Goal: Information Seeking & Learning: Learn about a topic

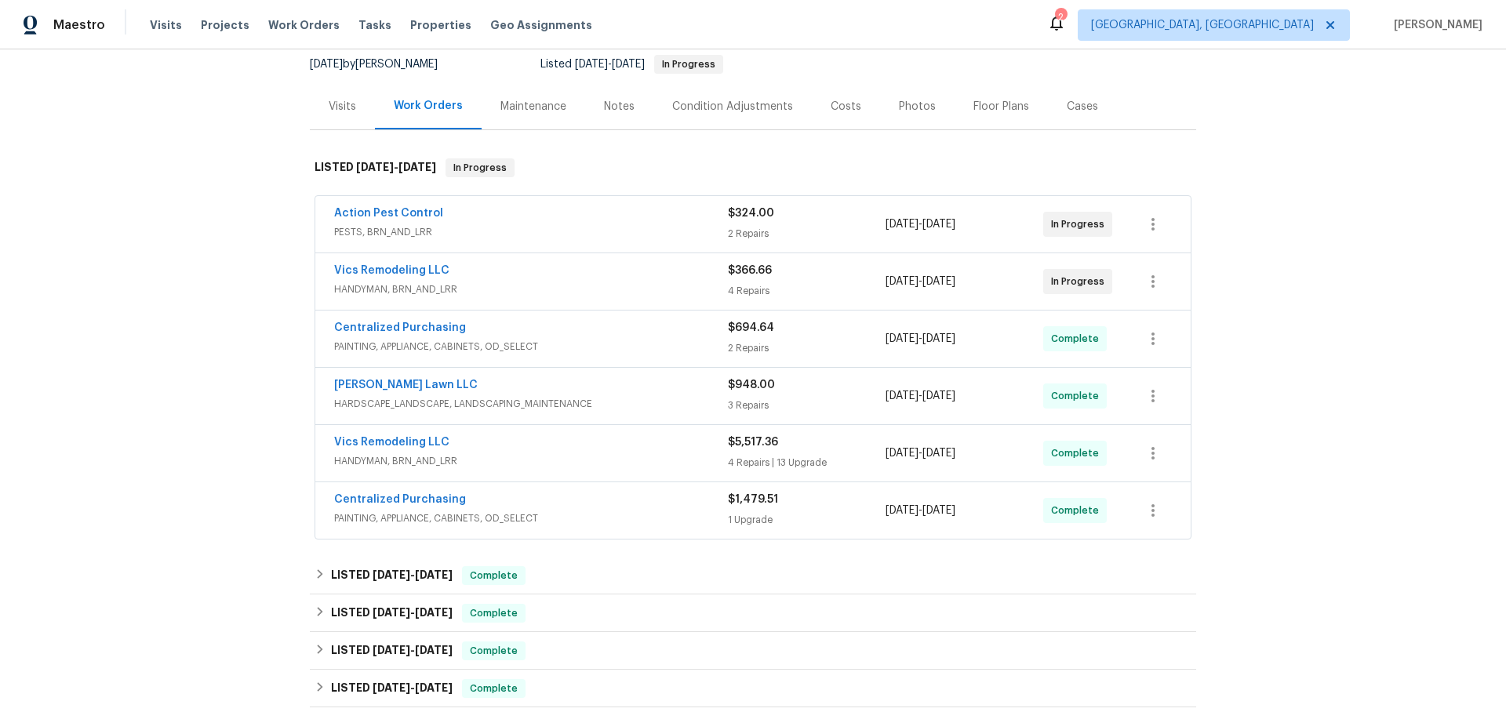
scroll to position [155, 0]
click at [590, 501] on div "Centralized Purchasing" at bounding box center [531, 500] width 394 height 19
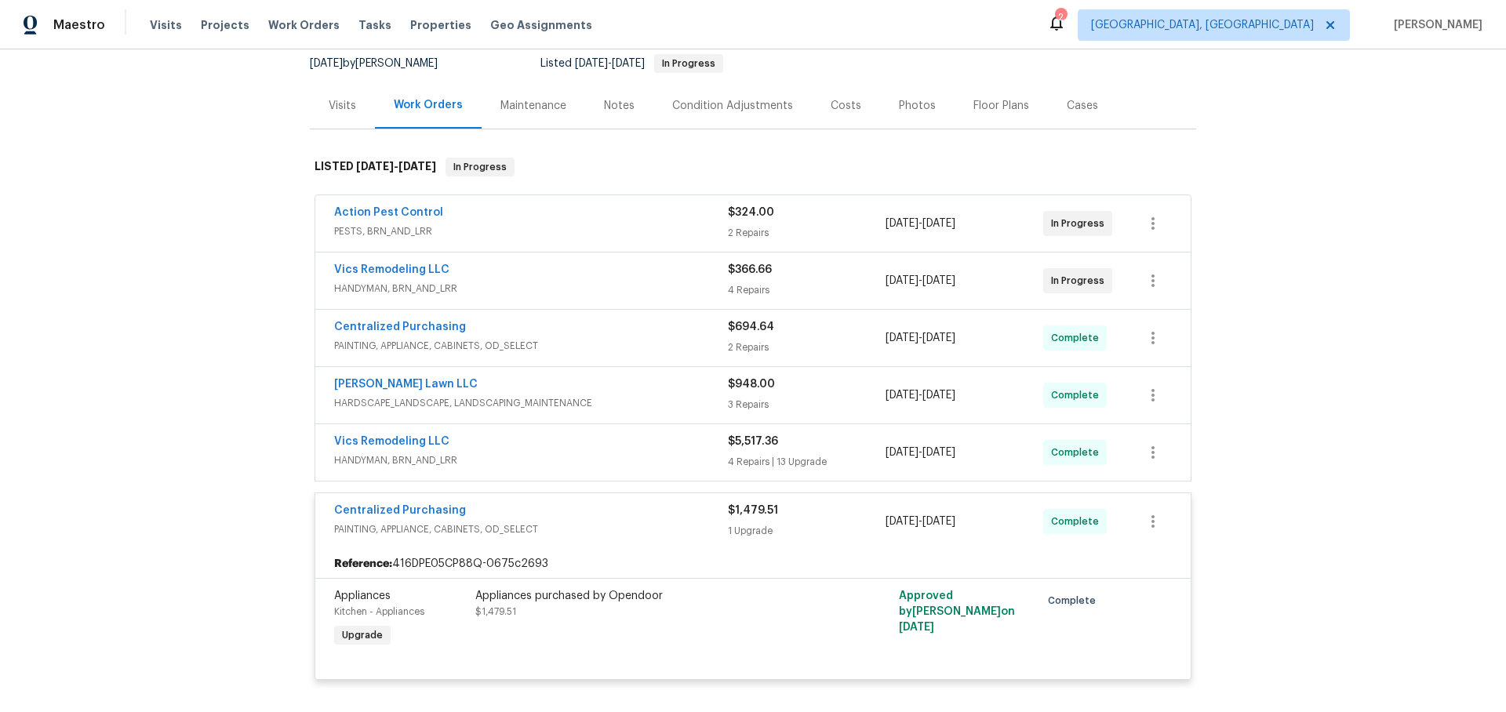
click at [588, 447] on div "Vics Remodeling LLC" at bounding box center [531, 443] width 394 height 19
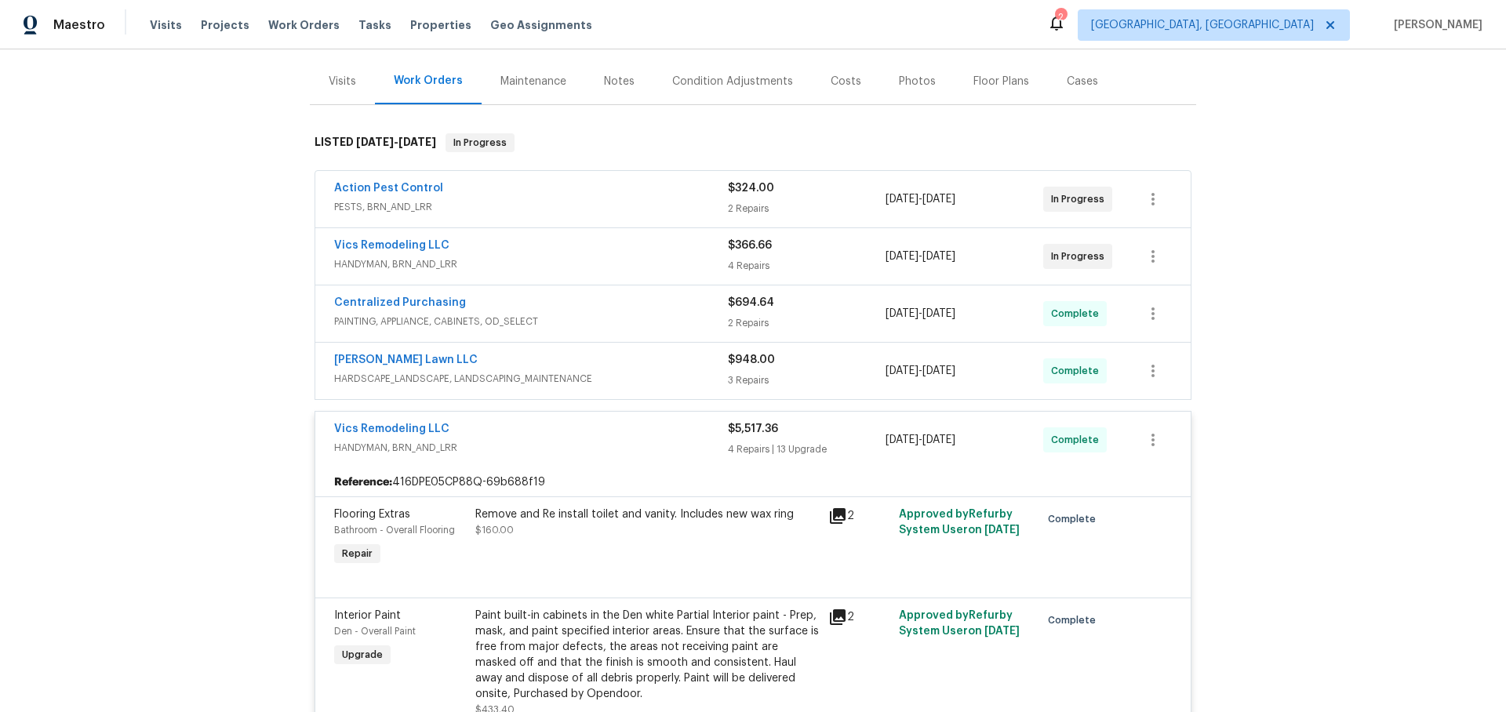
scroll to position [184, 0]
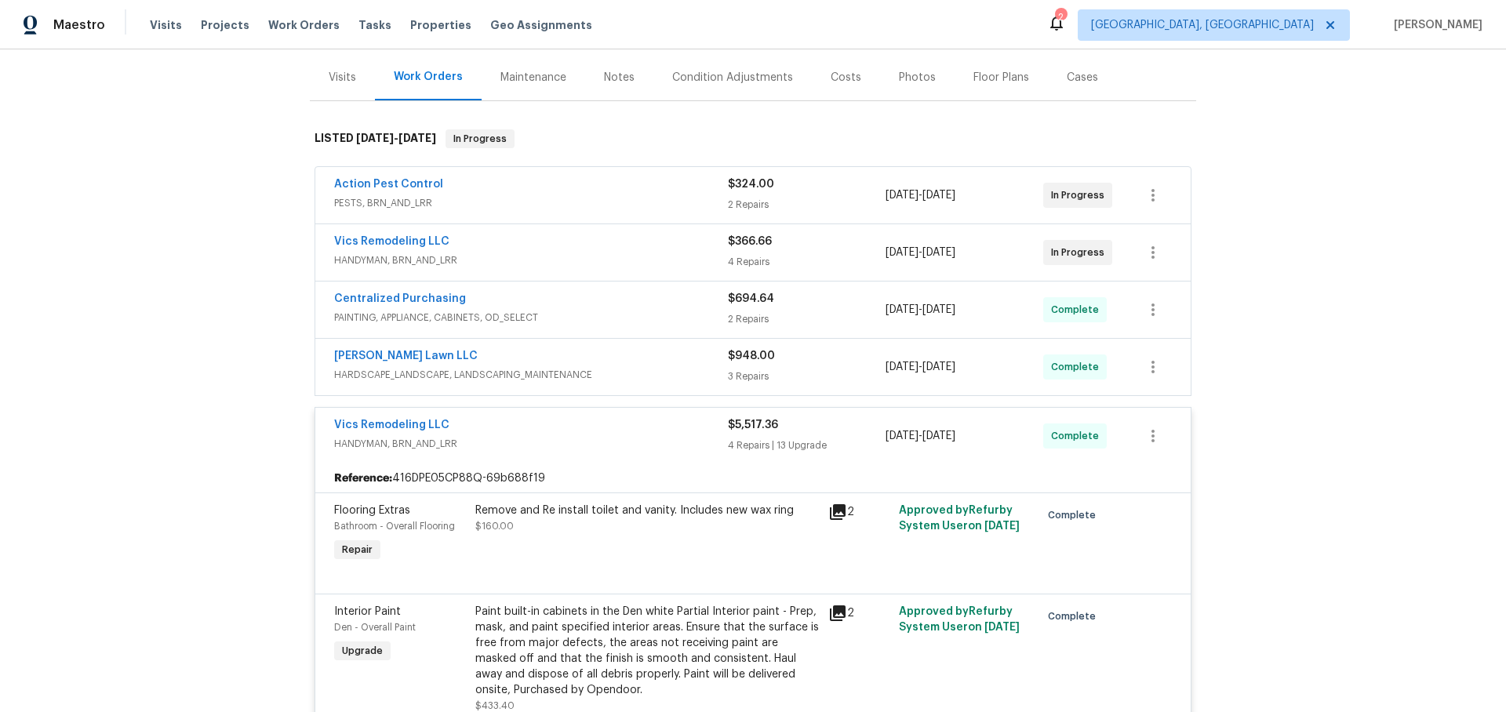
click at [592, 367] on span "HARDSCAPE_LANDSCAPE, LANDSCAPING_MAINTENANCE" at bounding box center [531, 375] width 394 height 16
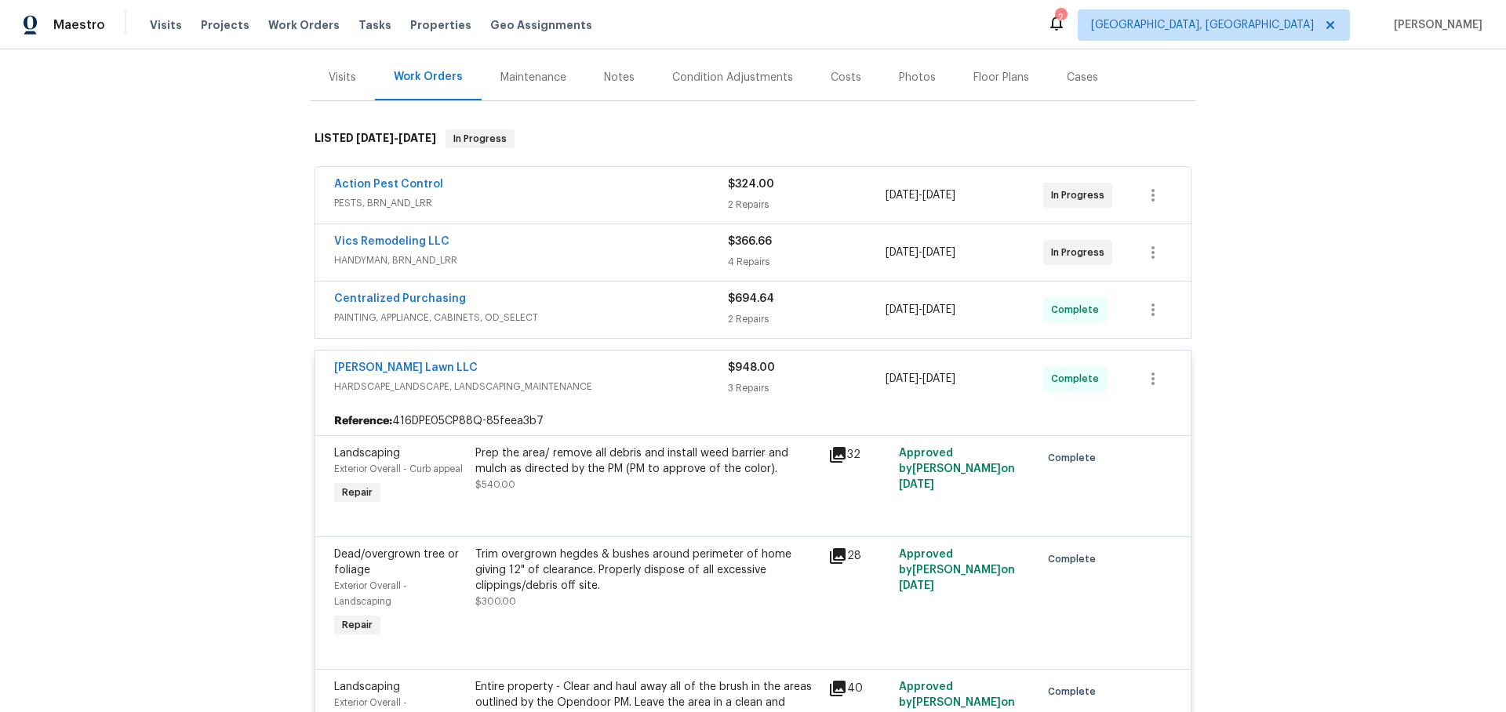
click at [593, 301] on div "Centralized Purchasing" at bounding box center [531, 300] width 394 height 19
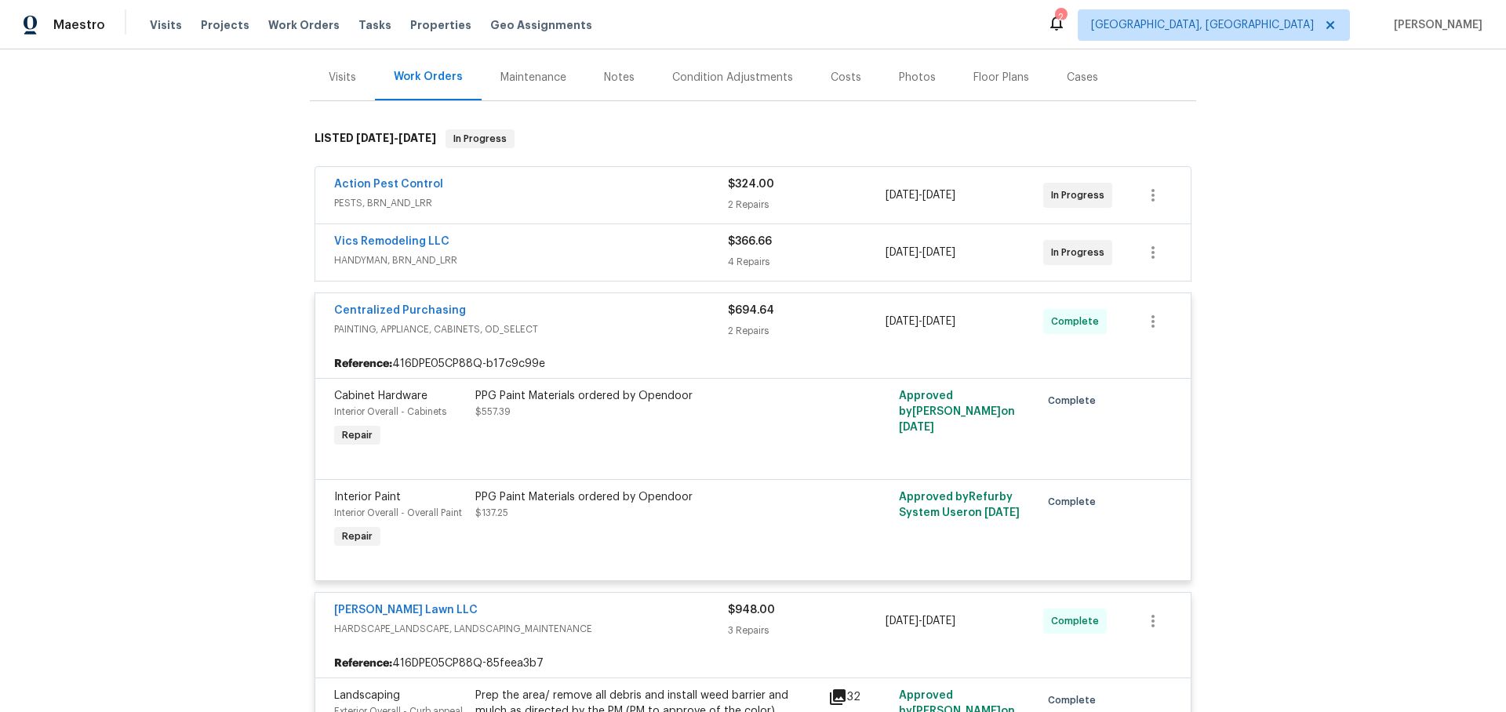
click at [589, 240] on div "Vics Remodeling LLC" at bounding box center [531, 243] width 394 height 19
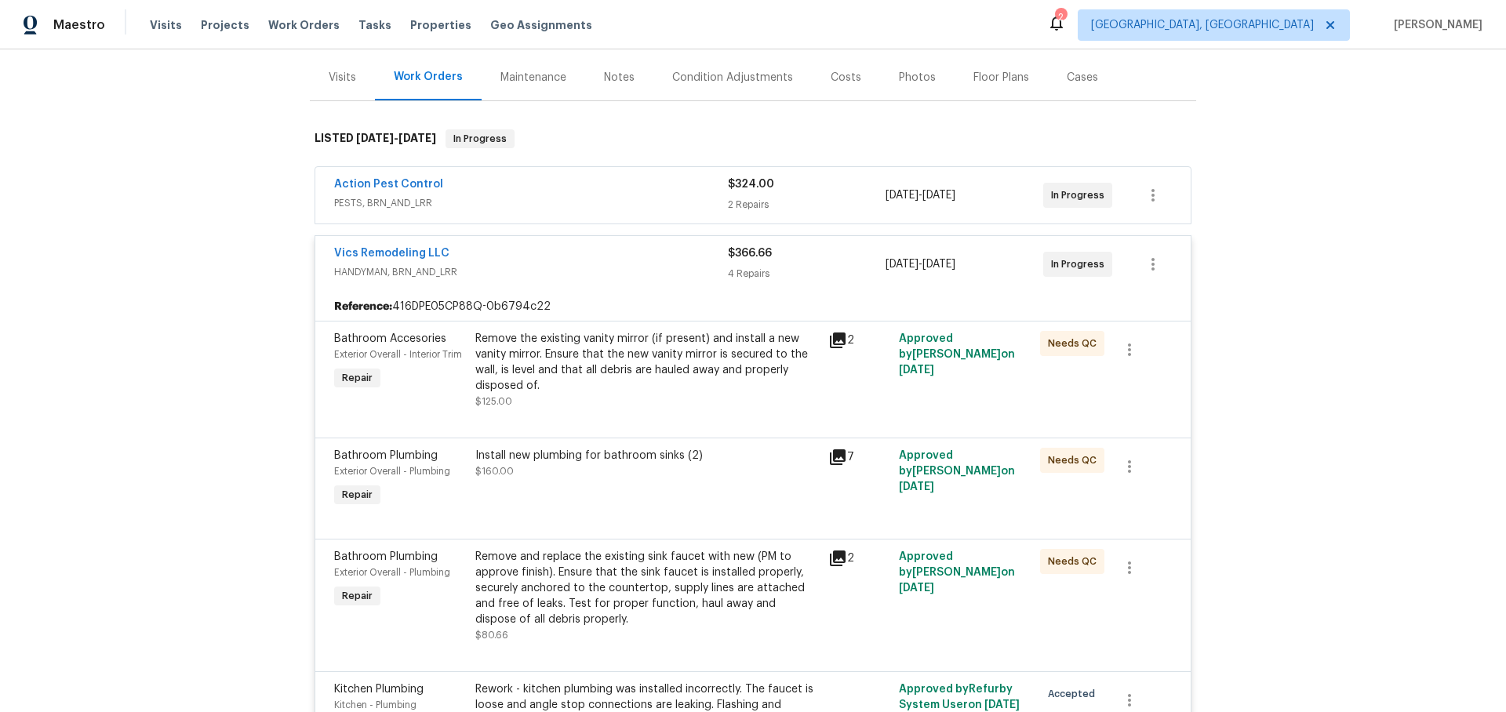
click at [612, 194] on div "Action Pest Control" at bounding box center [531, 186] width 394 height 19
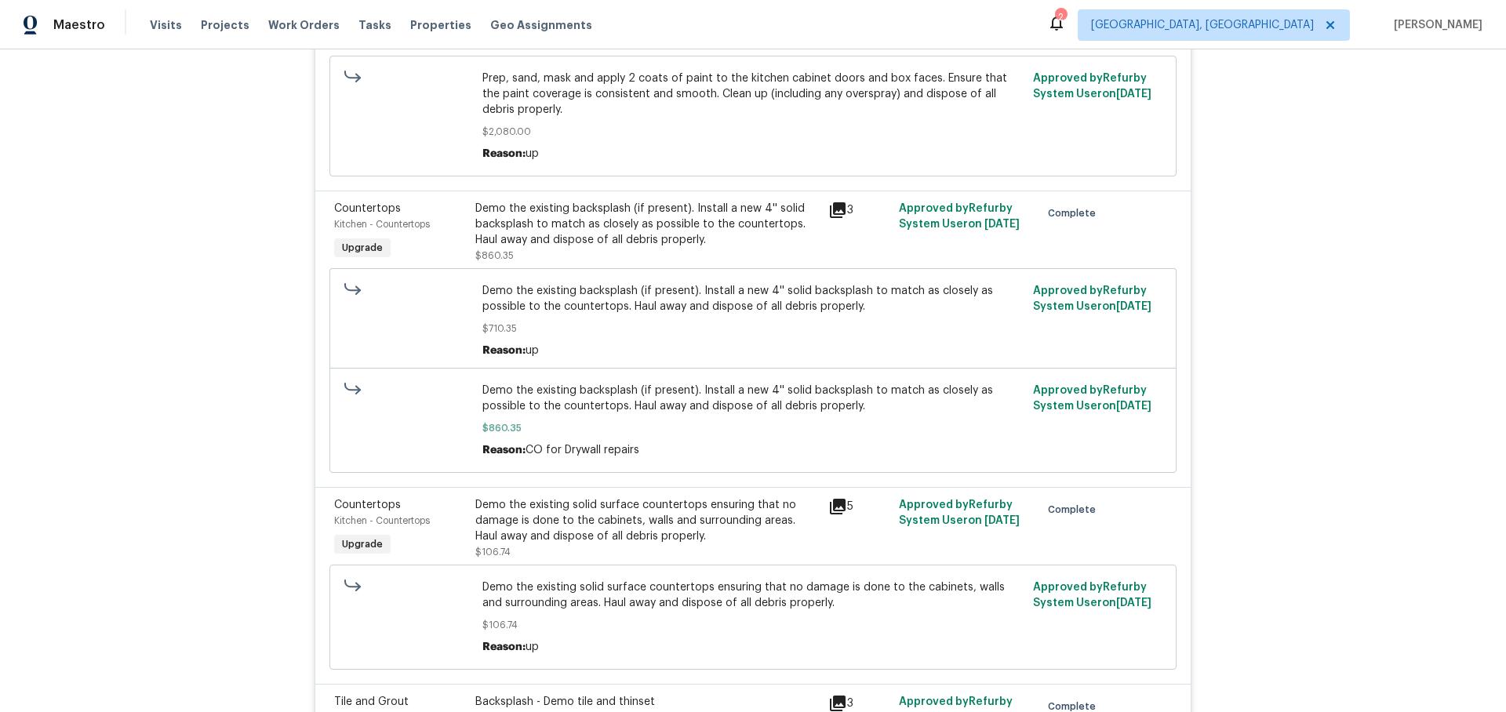
scroll to position [3118, 0]
click at [840, 513] on icon at bounding box center [837, 506] width 19 height 19
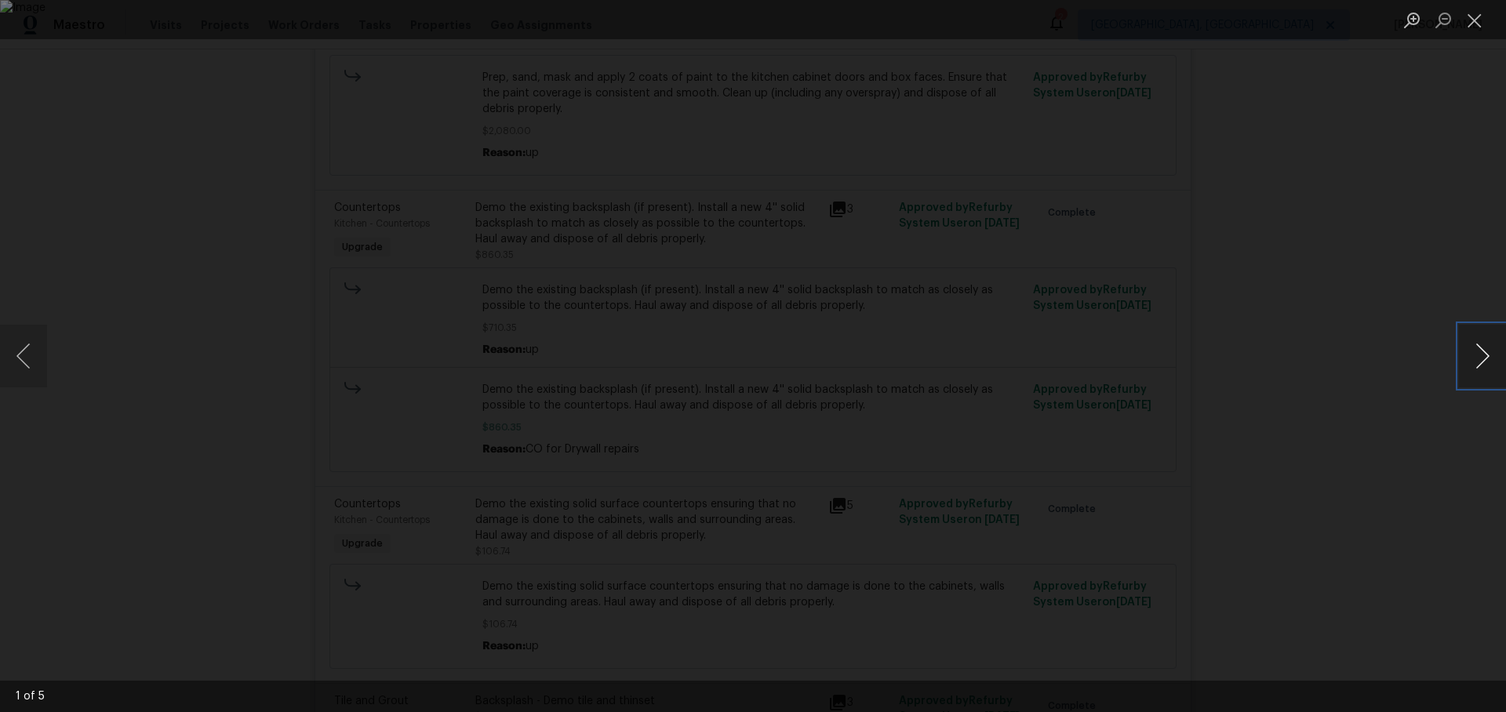
click at [1479, 356] on button "Next image" at bounding box center [1482, 356] width 47 height 63
click at [1481, 355] on button "Next image" at bounding box center [1482, 356] width 47 height 63
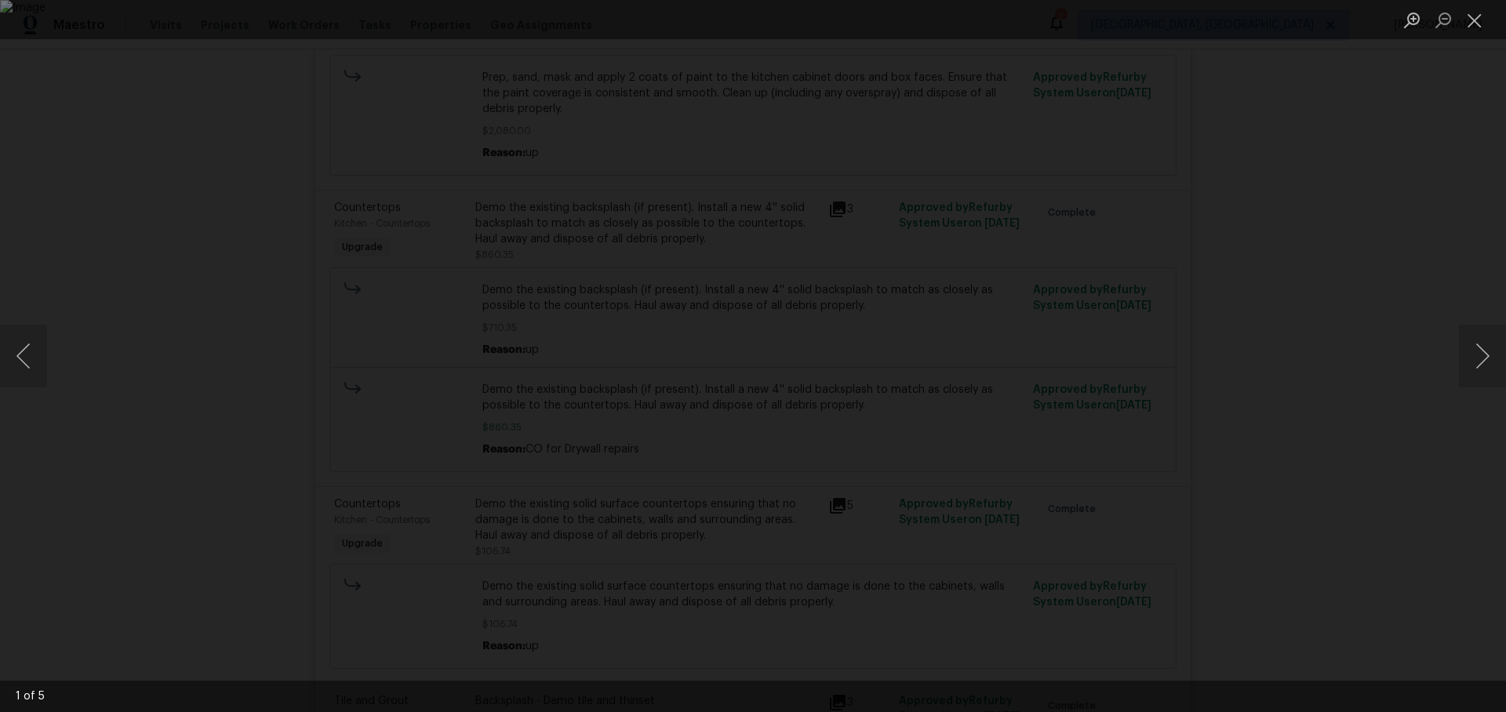
click at [1341, 345] on div "Lightbox" at bounding box center [753, 356] width 1506 height 712
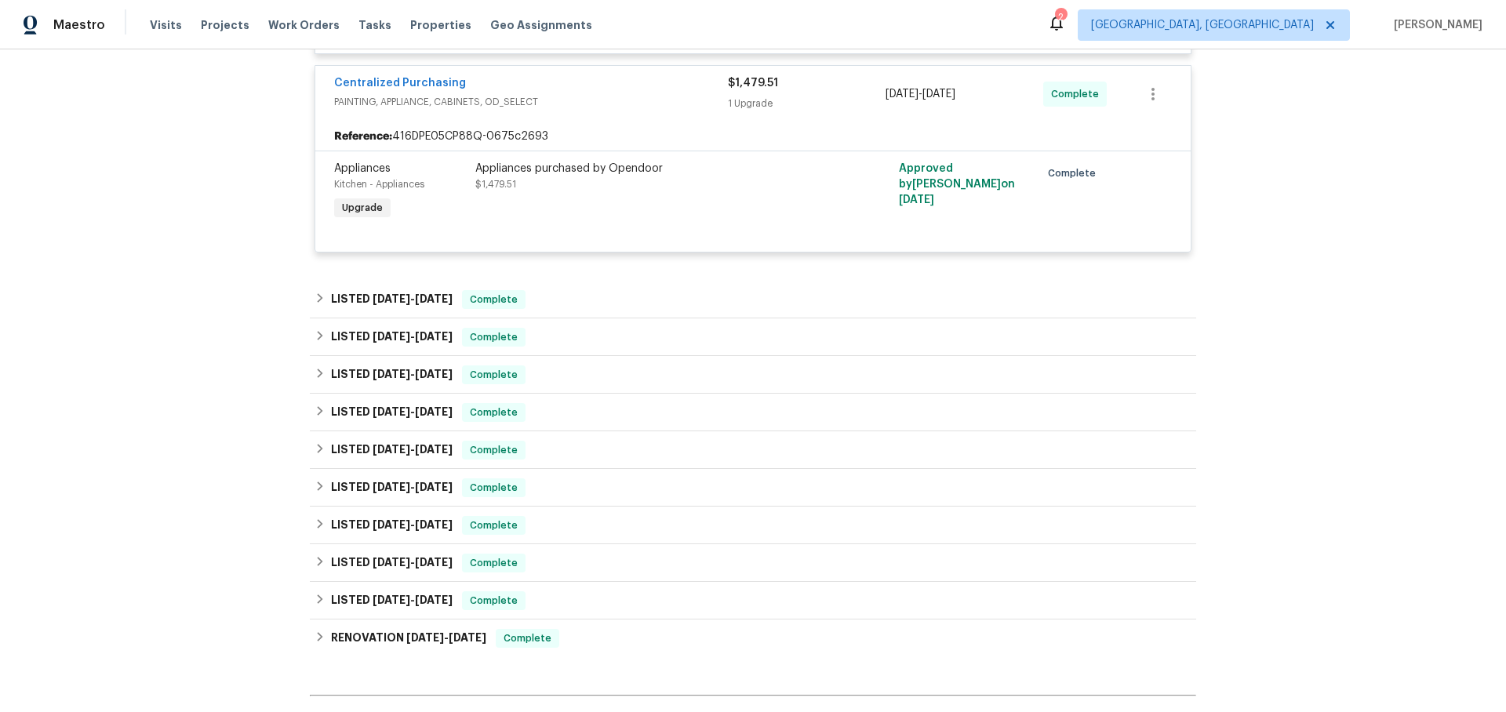
scroll to position [5558, 0]
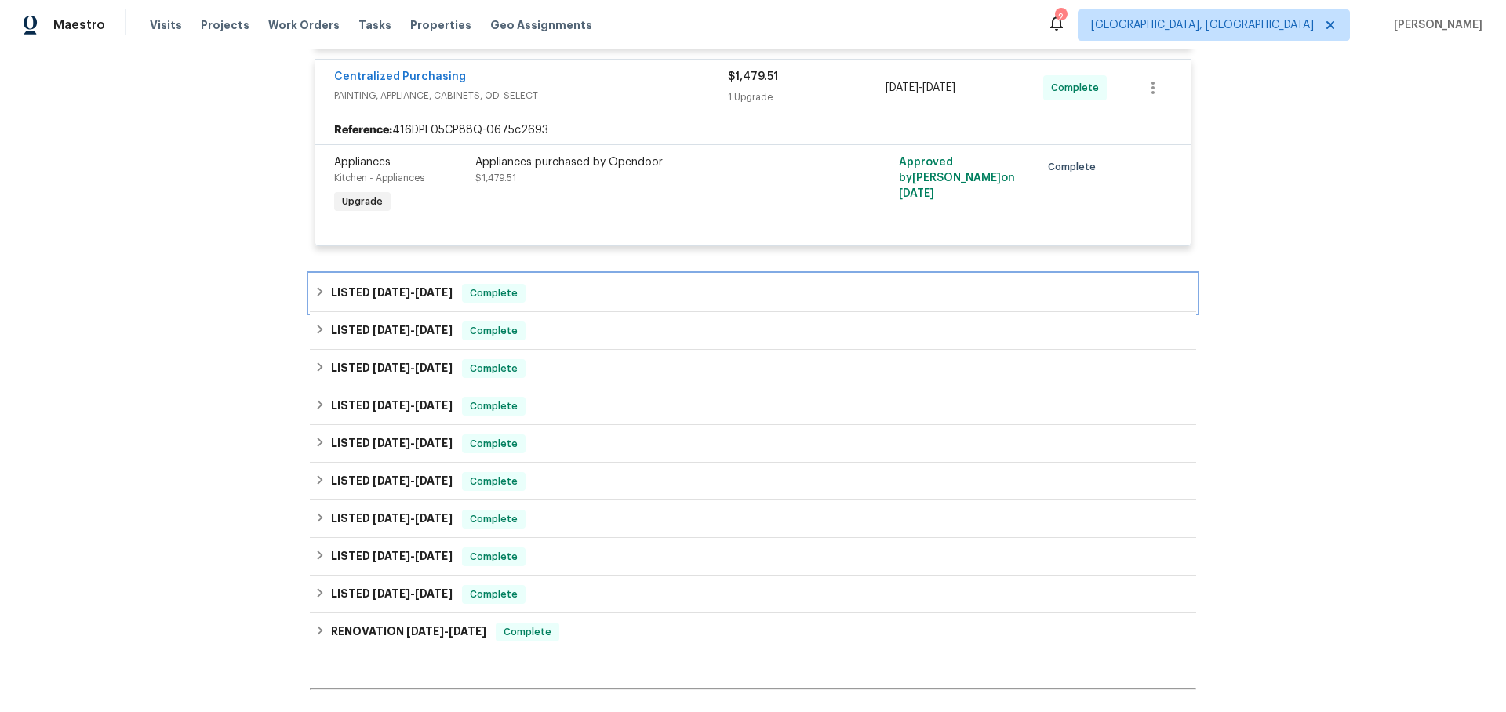
click at [318, 297] on icon at bounding box center [320, 291] width 5 height 9
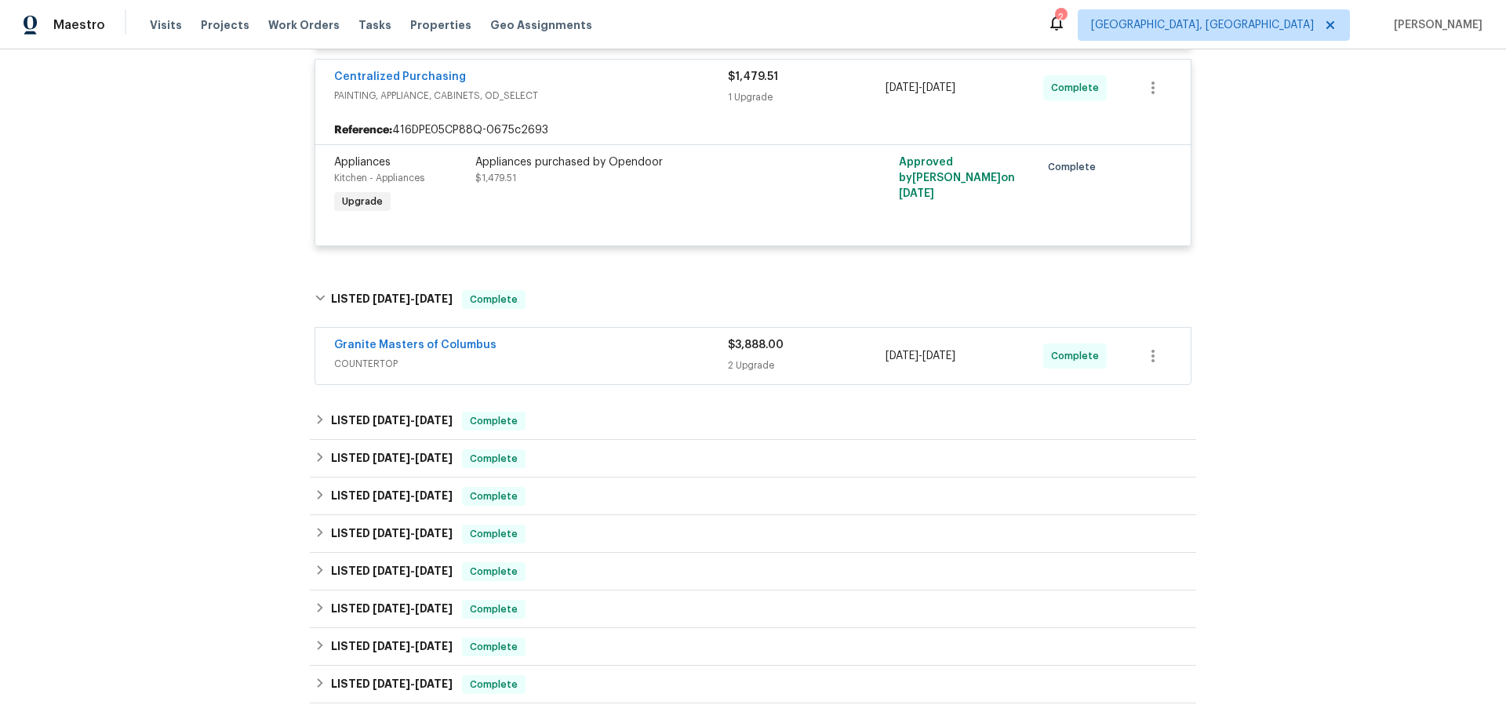
click at [610, 355] on div "Granite Masters of Columbus" at bounding box center [531, 346] width 394 height 19
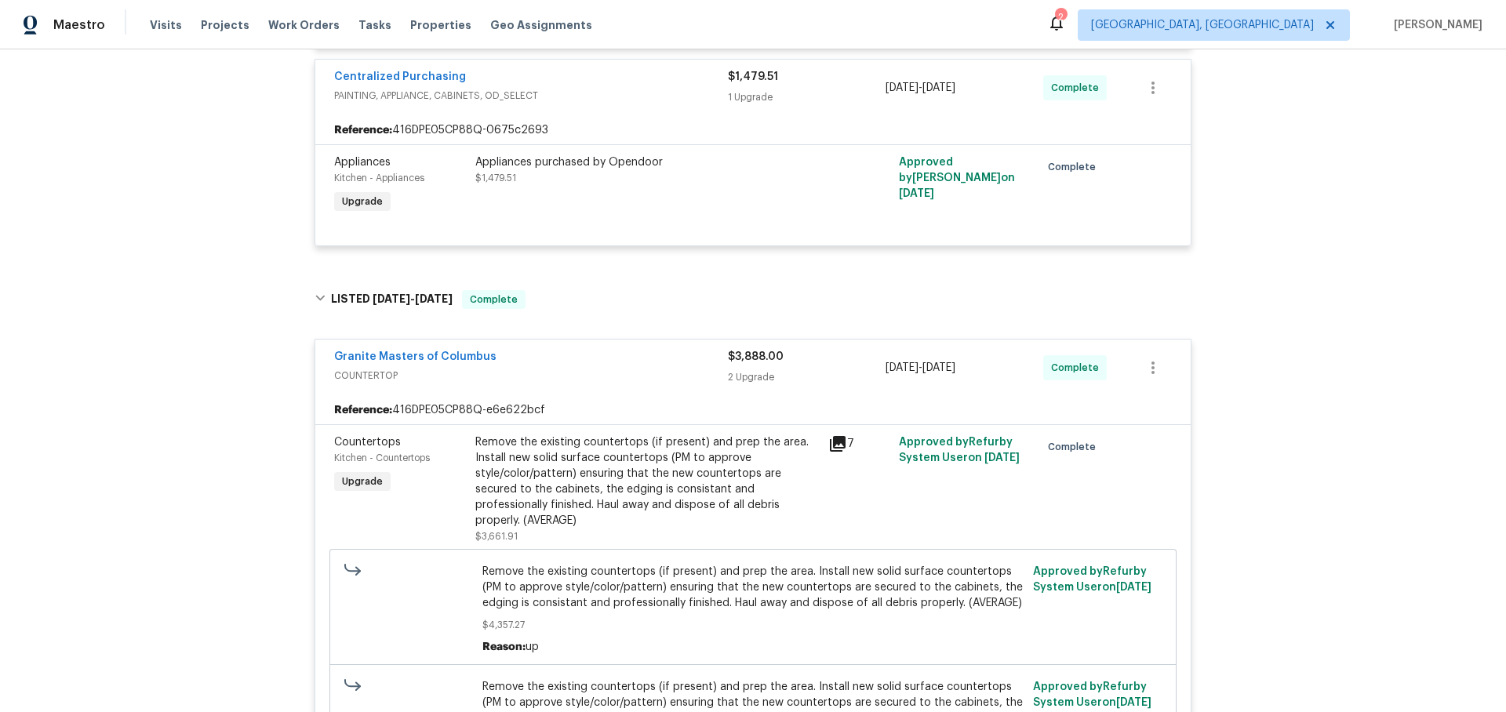
click at [840, 452] on icon at bounding box center [838, 444] width 16 height 16
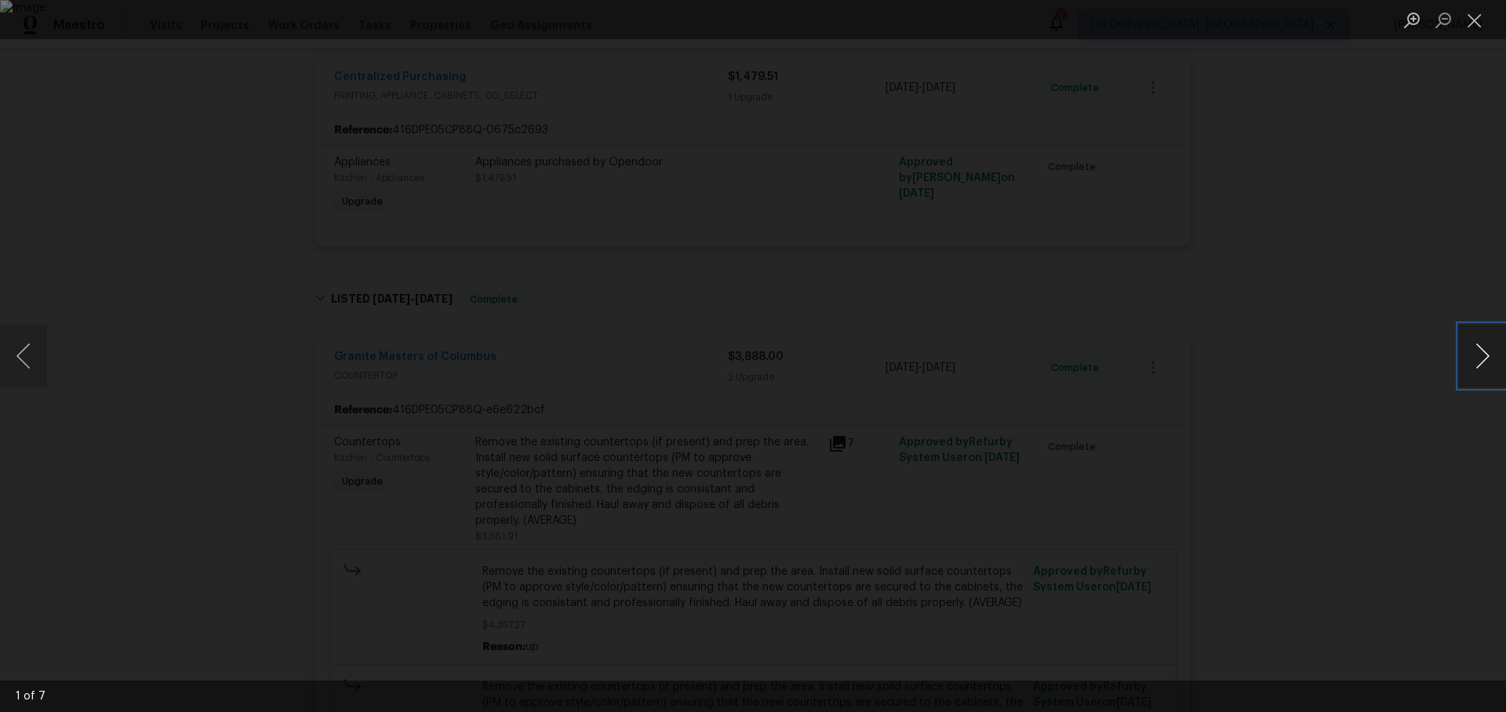
click at [1480, 353] on button "Next image" at bounding box center [1482, 356] width 47 height 63
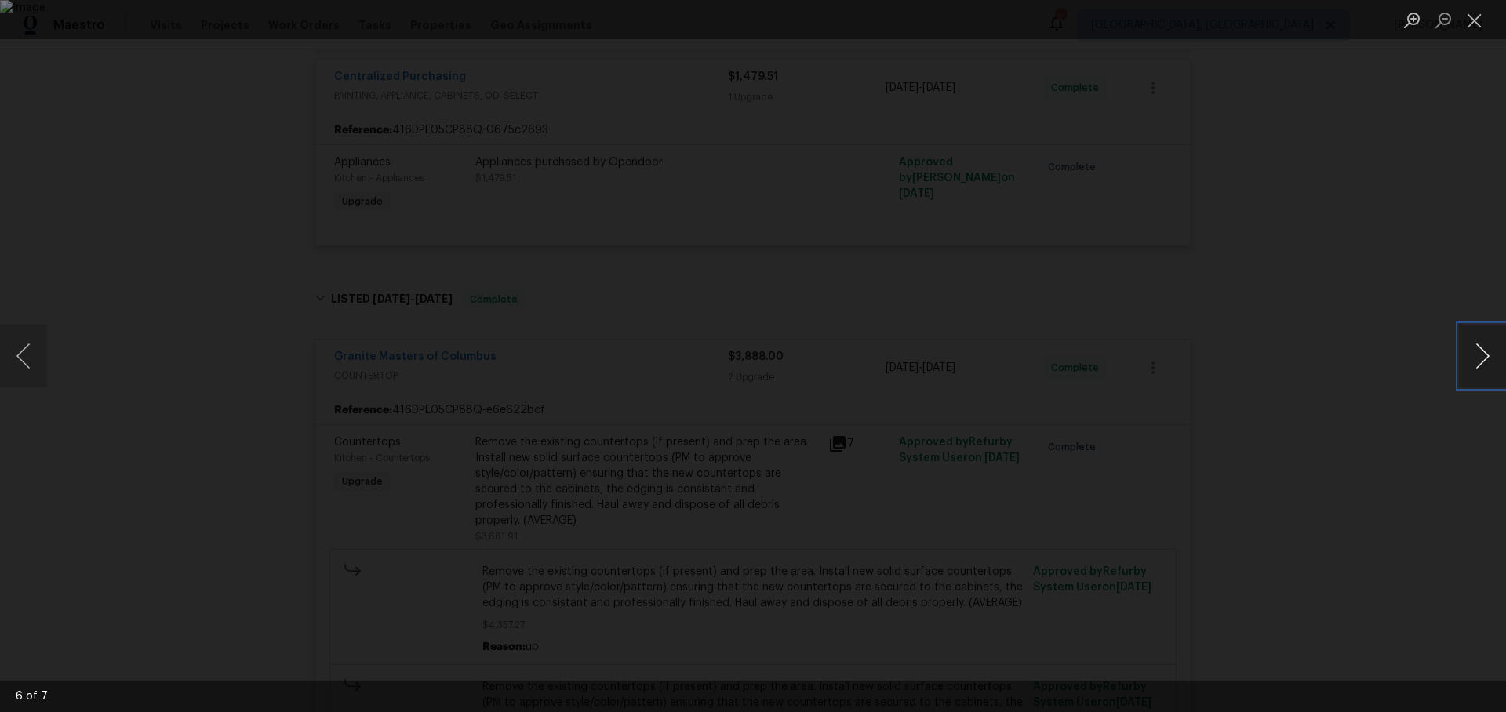
click at [1480, 353] on button "Next image" at bounding box center [1482, 356] width 47 height 63
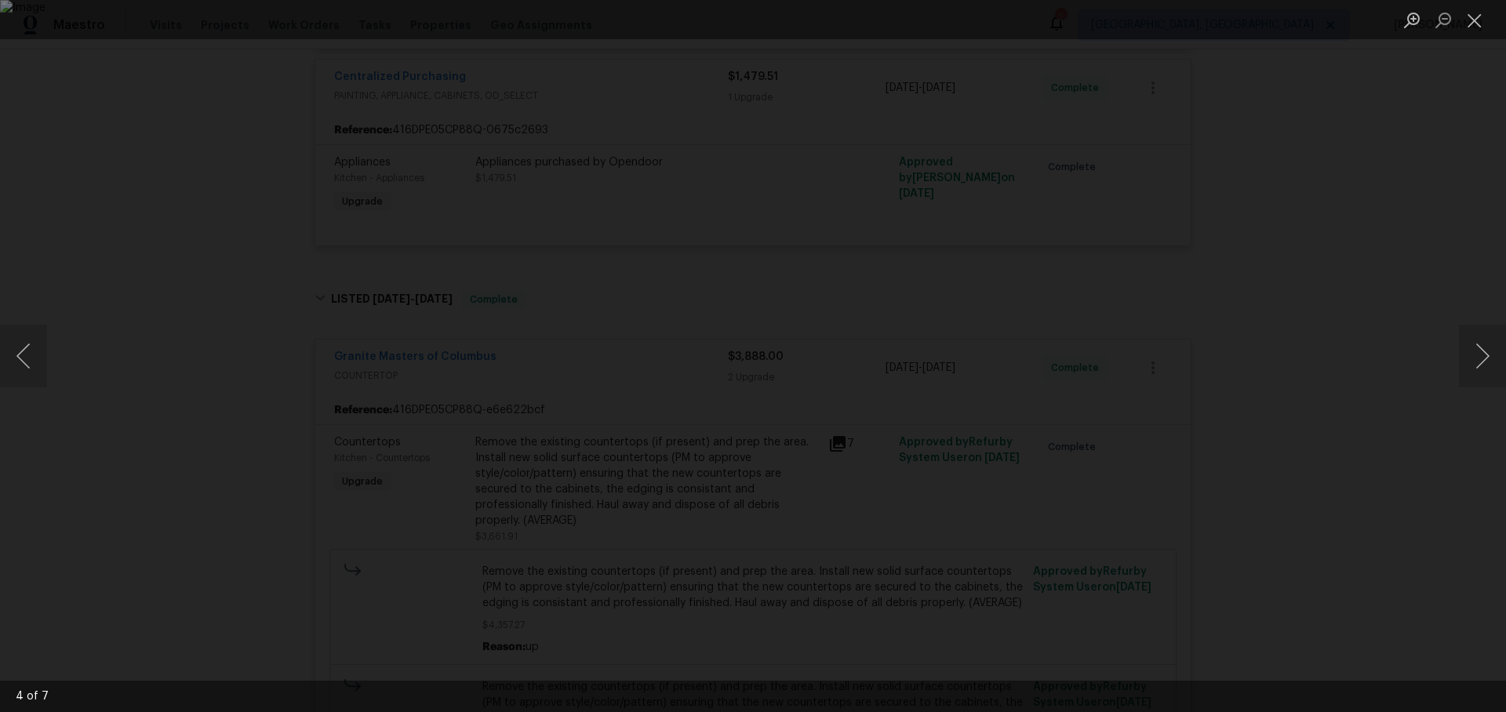
click at [1381, 344] on div "Lightbox" at bounding box center [753, 356] width 1506 height 712
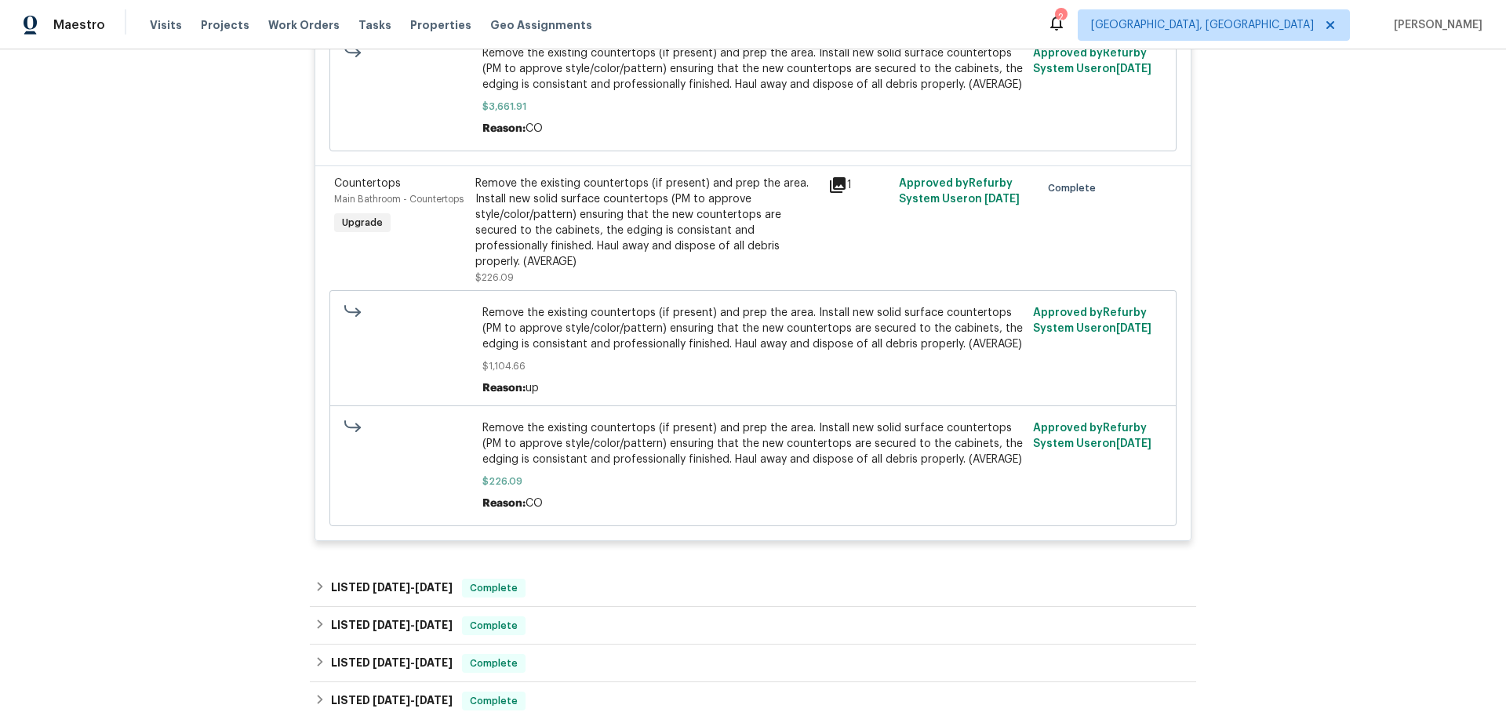
scroll to position [6191, 0]
click at [326, 580] on div "LISTED [DATE] - [DATE] Complete" at bounding box center [753, 589] width 877 height 19
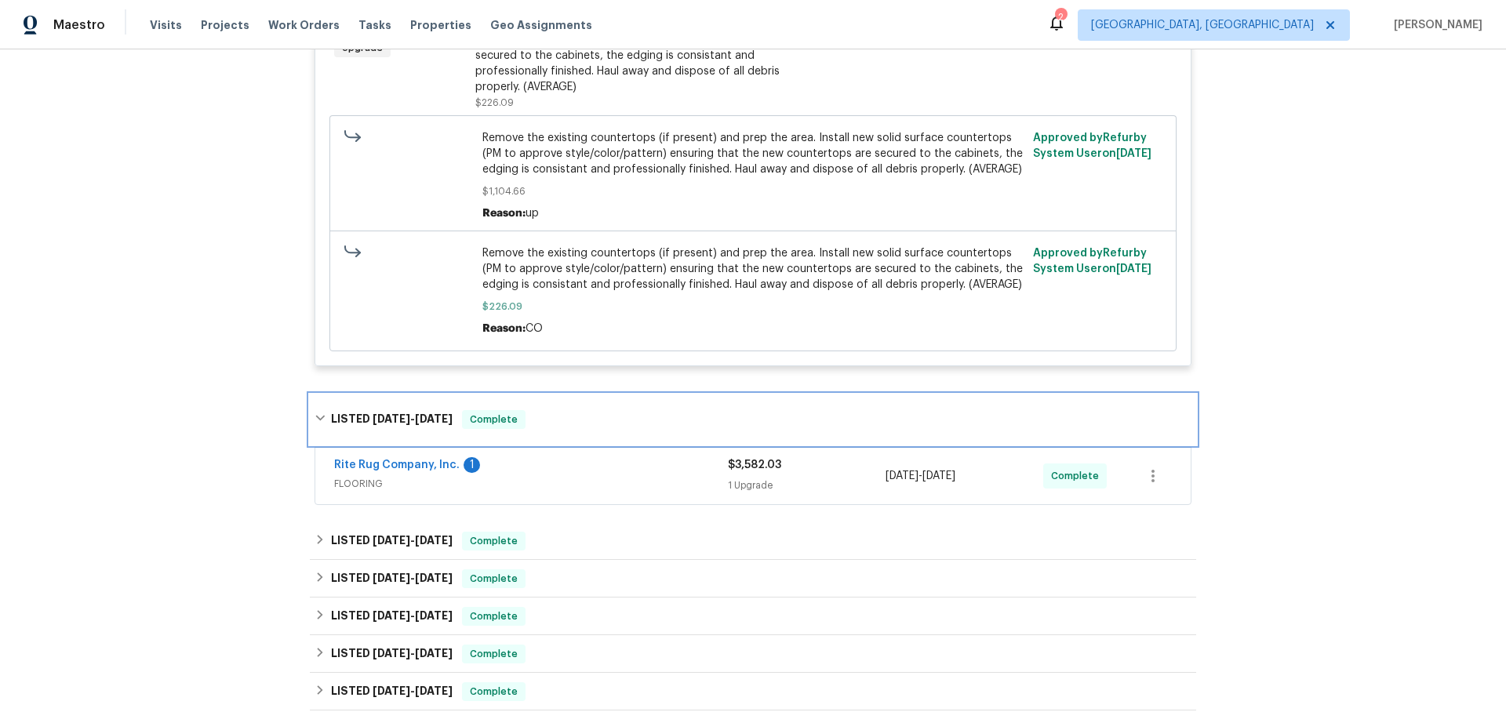
scroll to position [6363, 0]
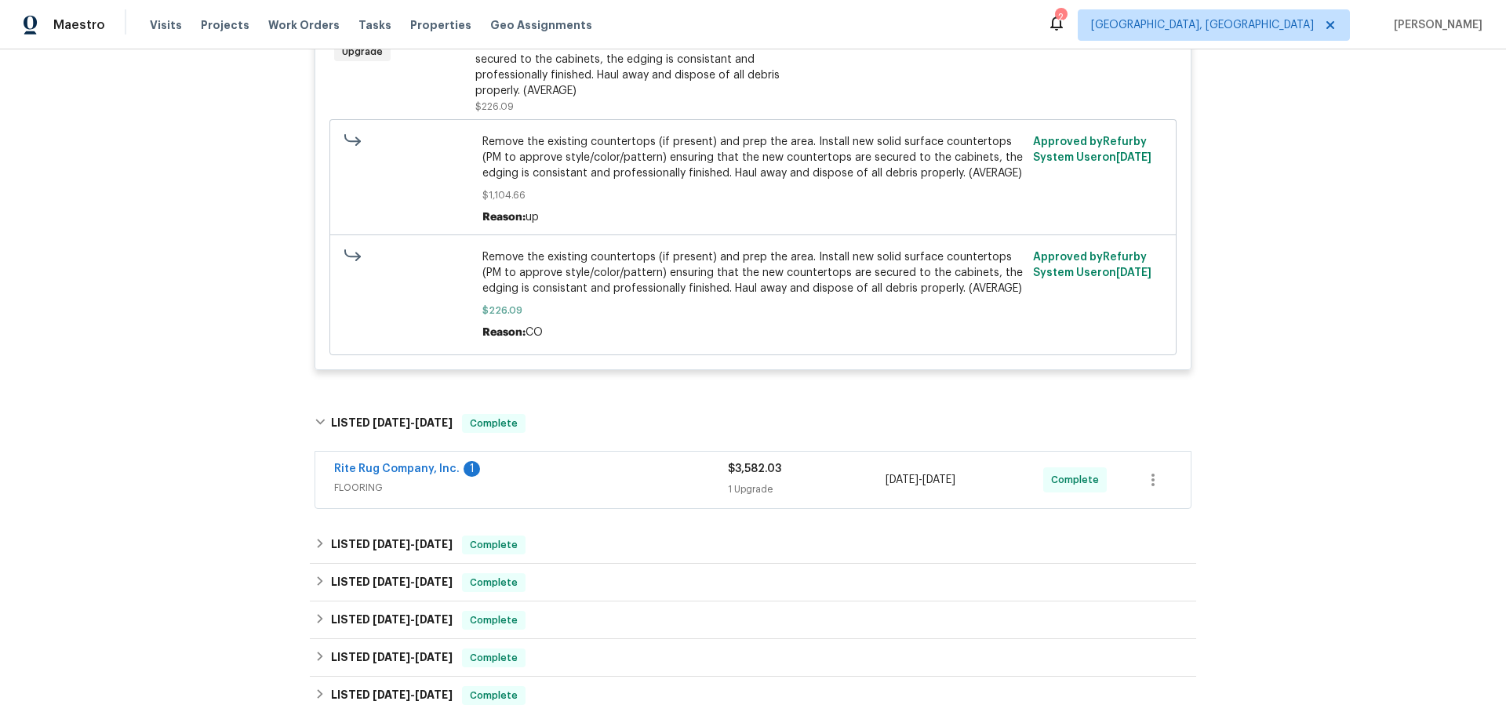
click at [628, 480] on span "FLOORING" at bounding box center [531, 488] width 394 height 16
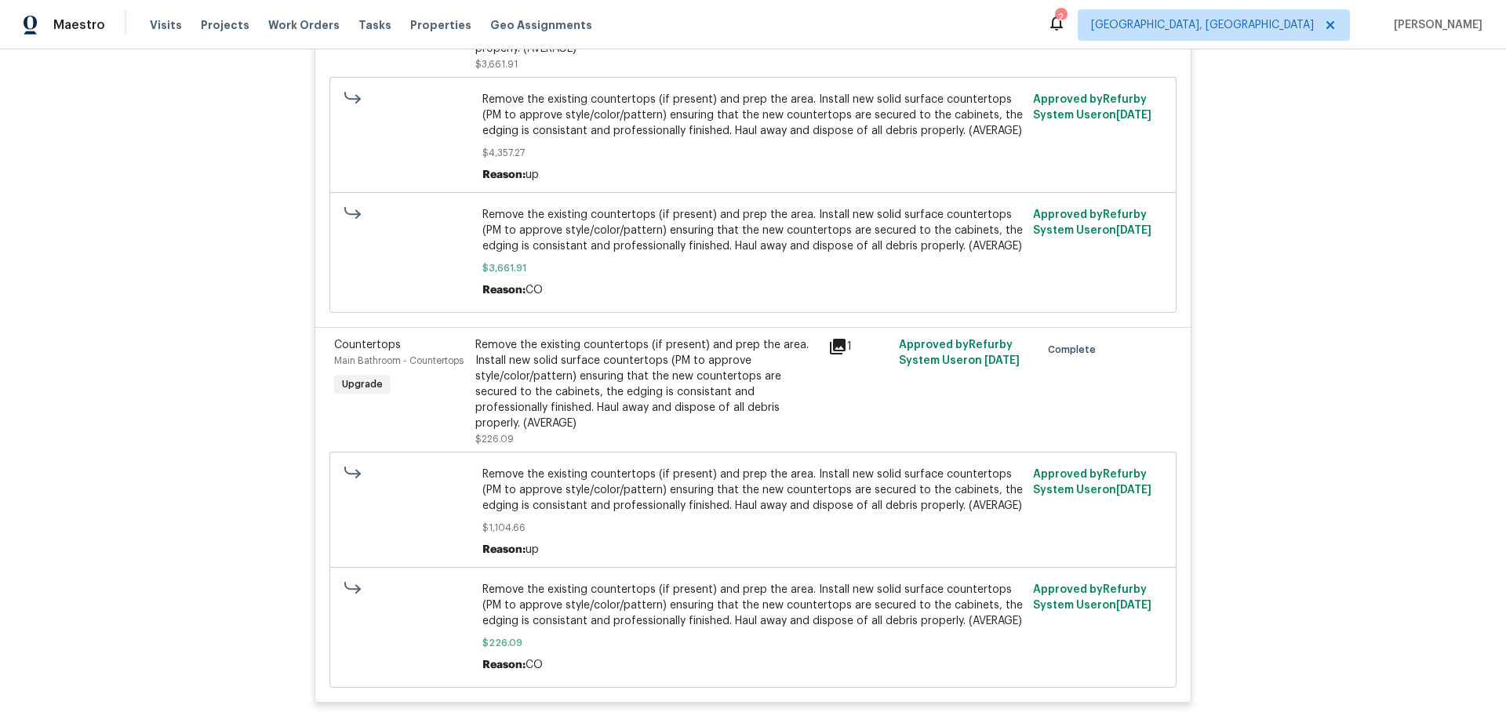
scroll to position [6029, 0]
click at [844, 348] on icon at bounding box center [838, 348] width 16 height 16
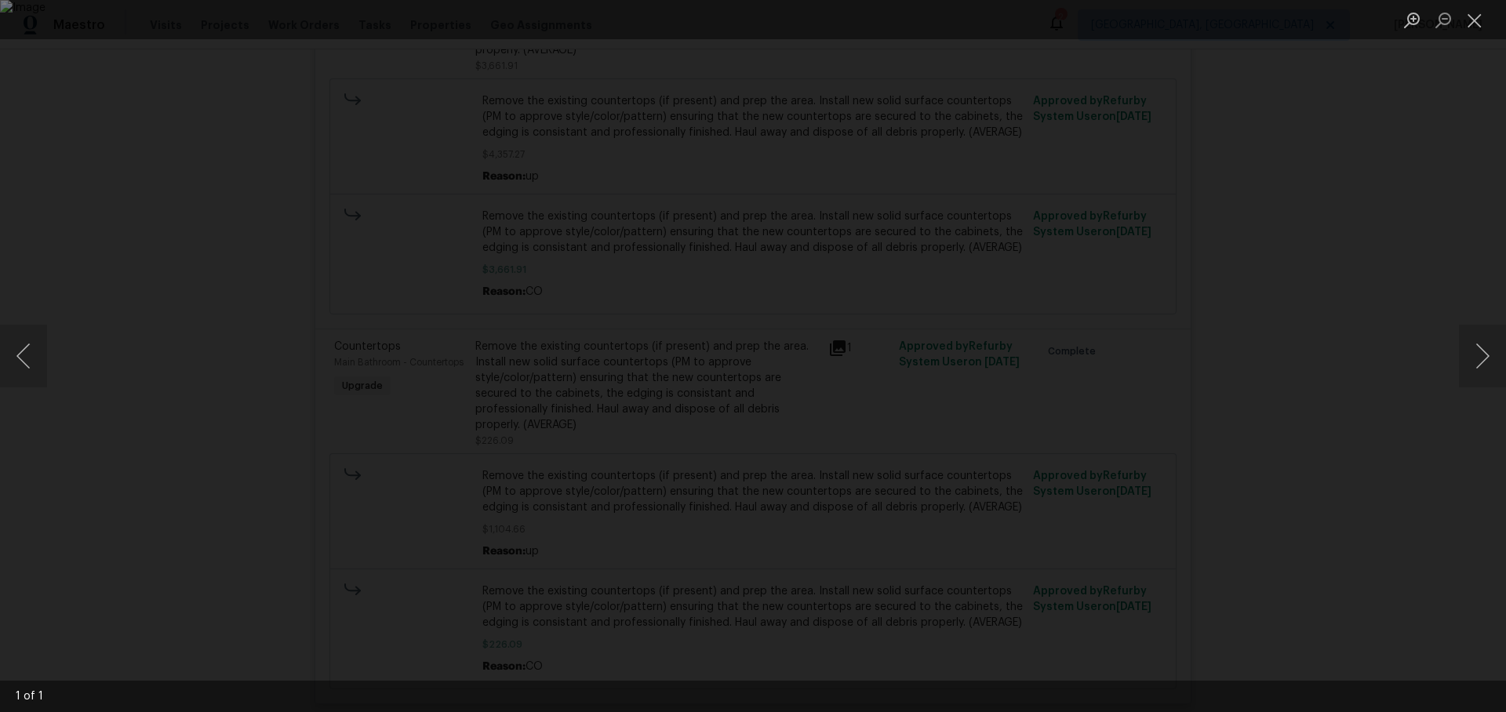
click at [1425, 334] on div "Lightbox" at bounding box center [753, 356] width 1506 height 712
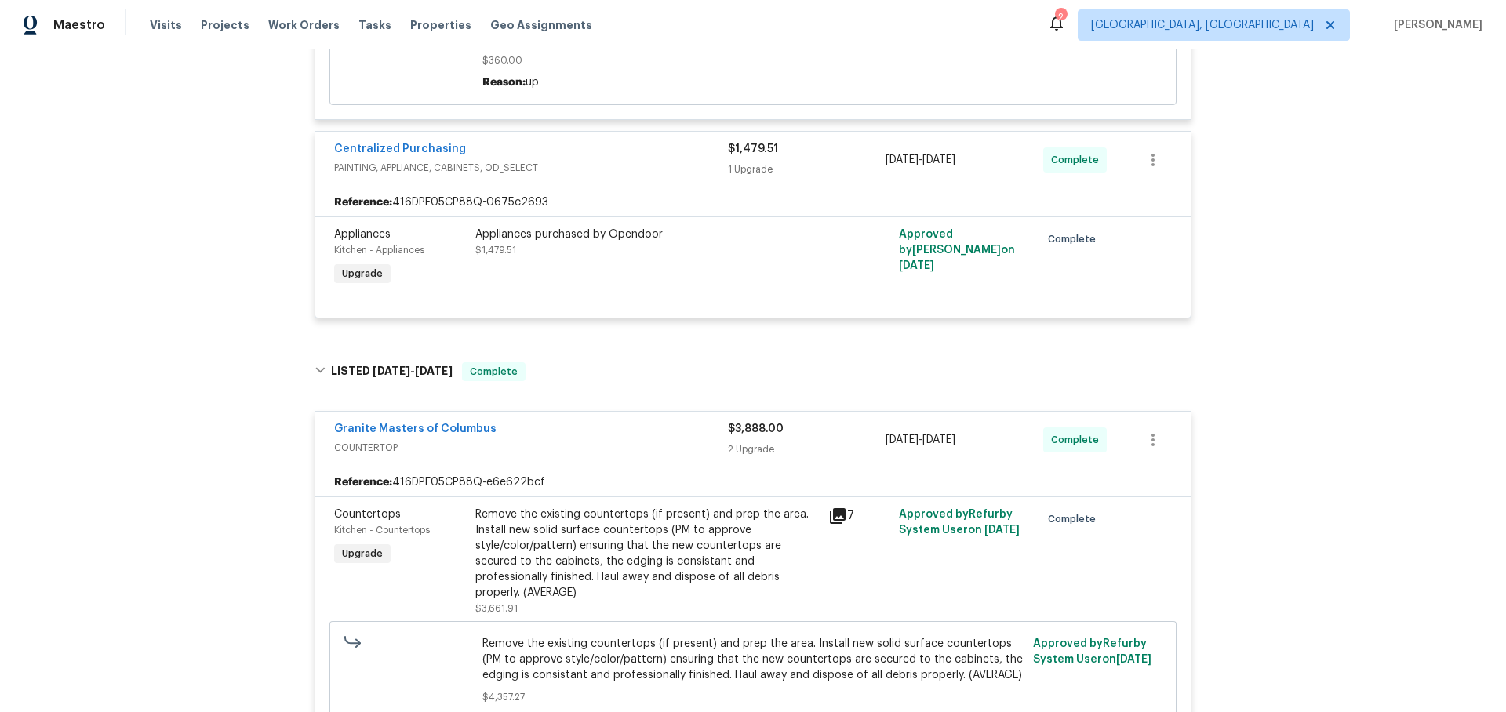
scroll to position [5489, 0]
click at [400, 151] on link "Centralized Purchasing" at bounding box center [400, 145] width 132 height 11
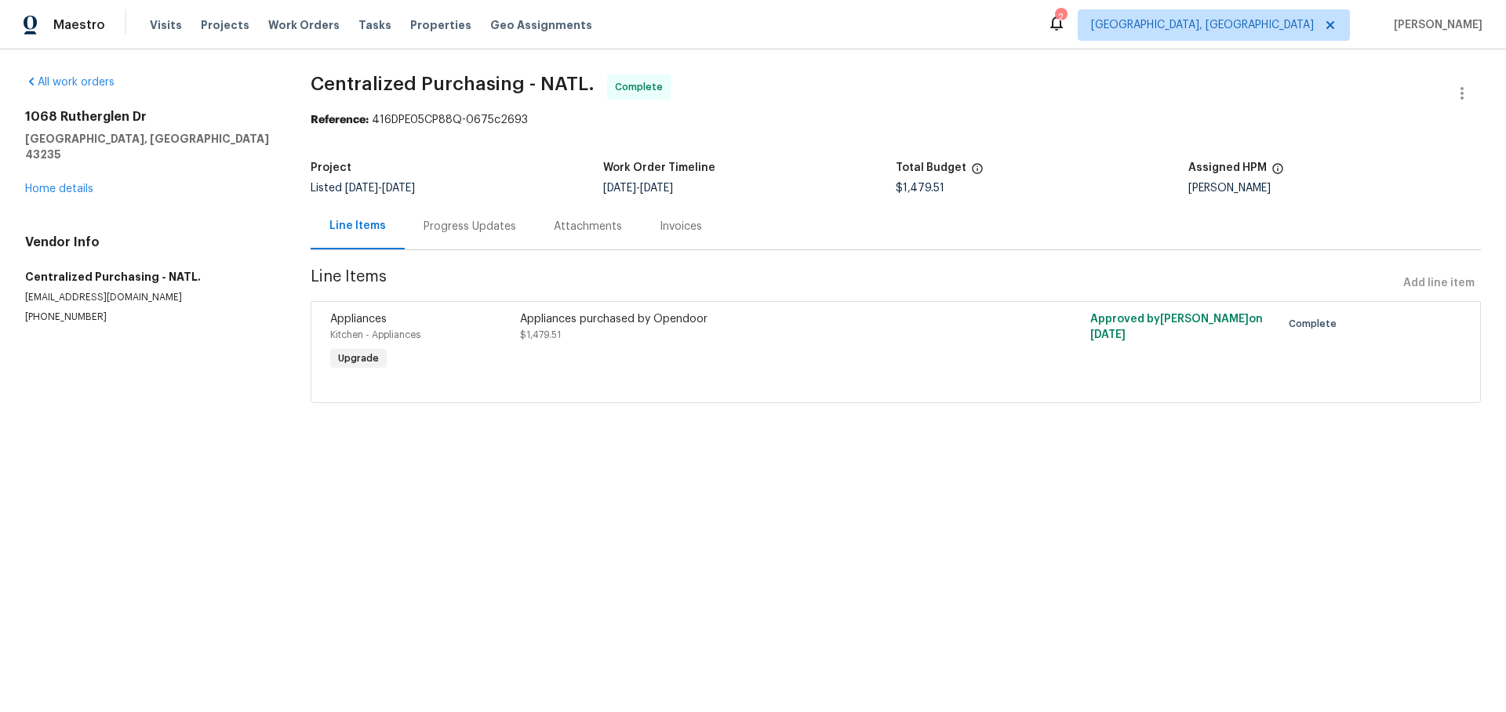
click at [437, 220] on div "Progress Updates" at bounding box center [470, 227] width 93 height 16
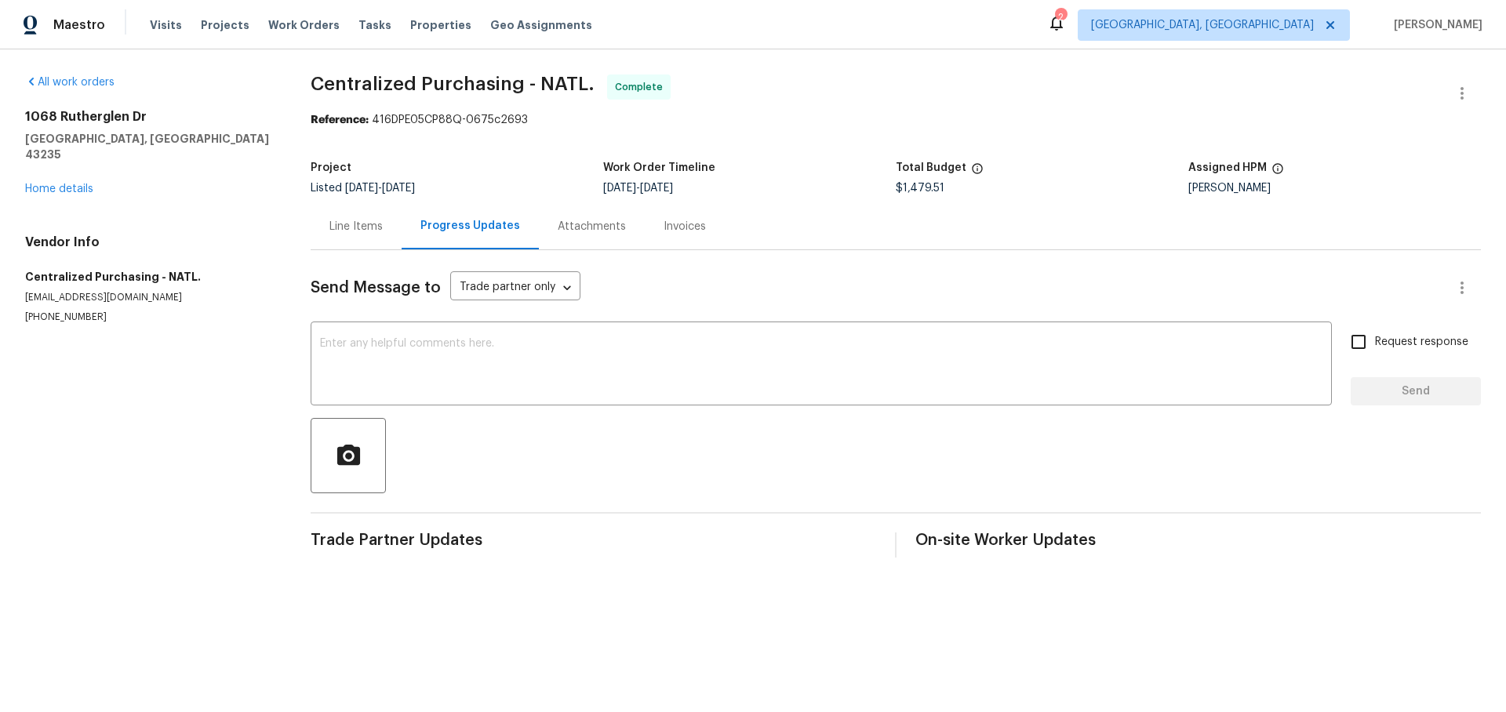
click at [690, 228] on div "Invoices" at bounding box center [685, 227] width 42 height 16
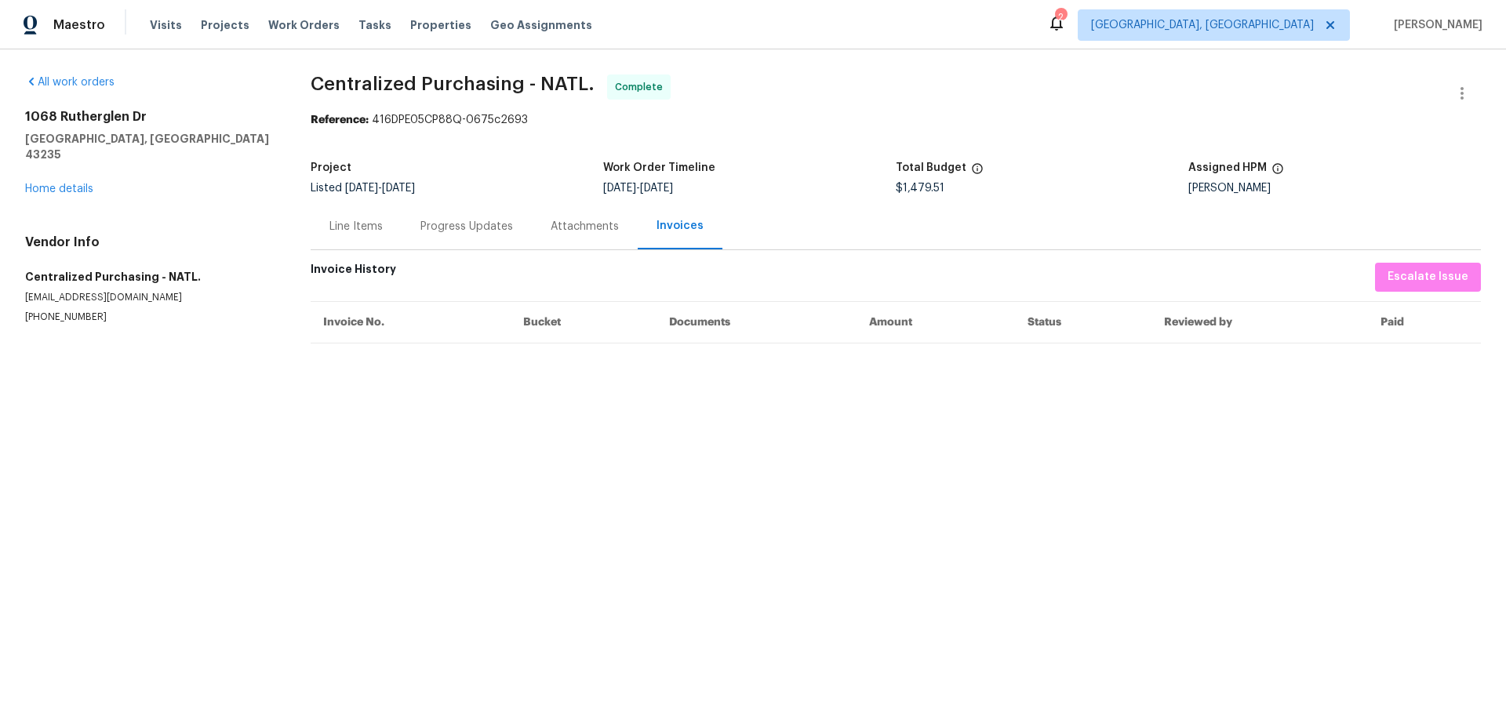
click at [370, 229] on div "Line Items" at bounding box center [355, 227] width 53 height 16
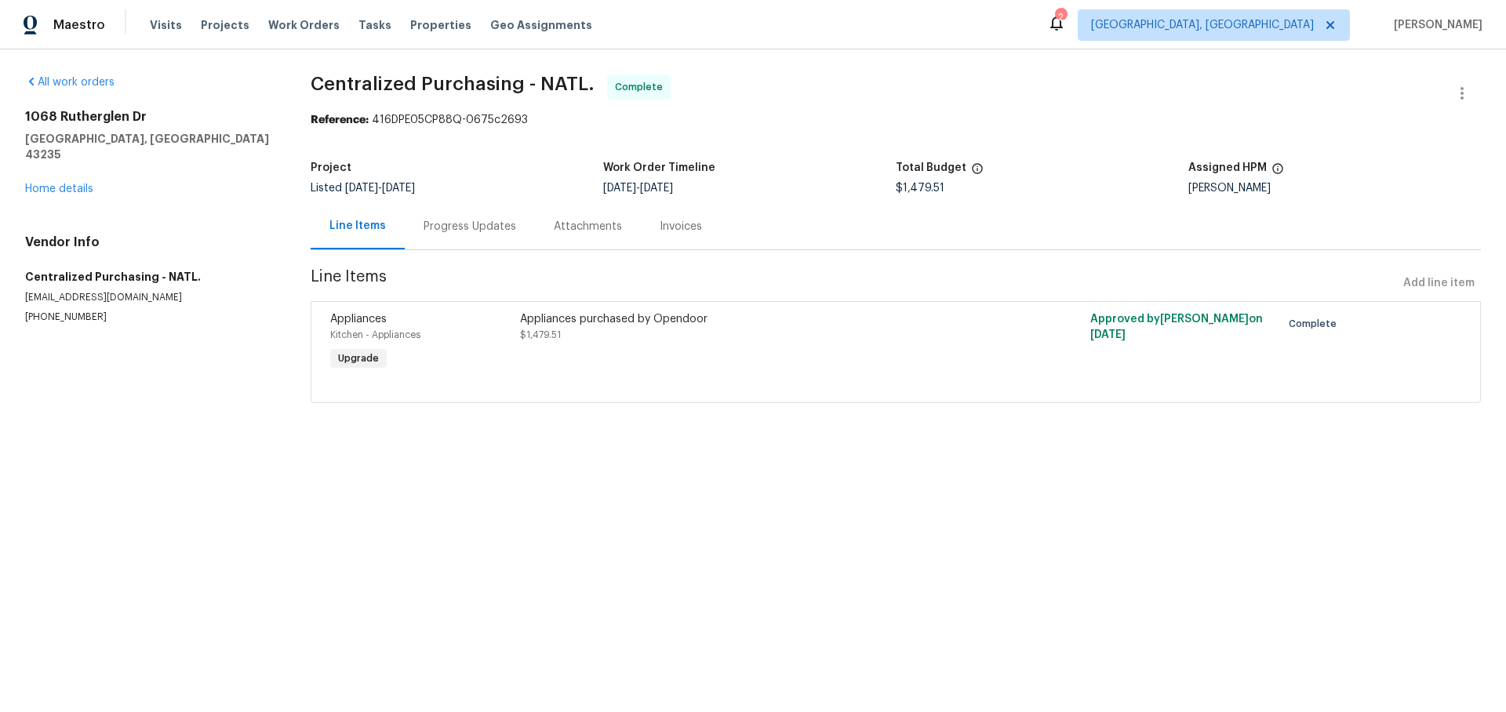
click at [81, 166] on div "[STREET_ADDRESS][PERSON_NAME] Home details" at bounding box center [149, 153] width 248 height 88
click at [77, 184] on link "Home details" at bounding box center [59, 189] width 68 height 11
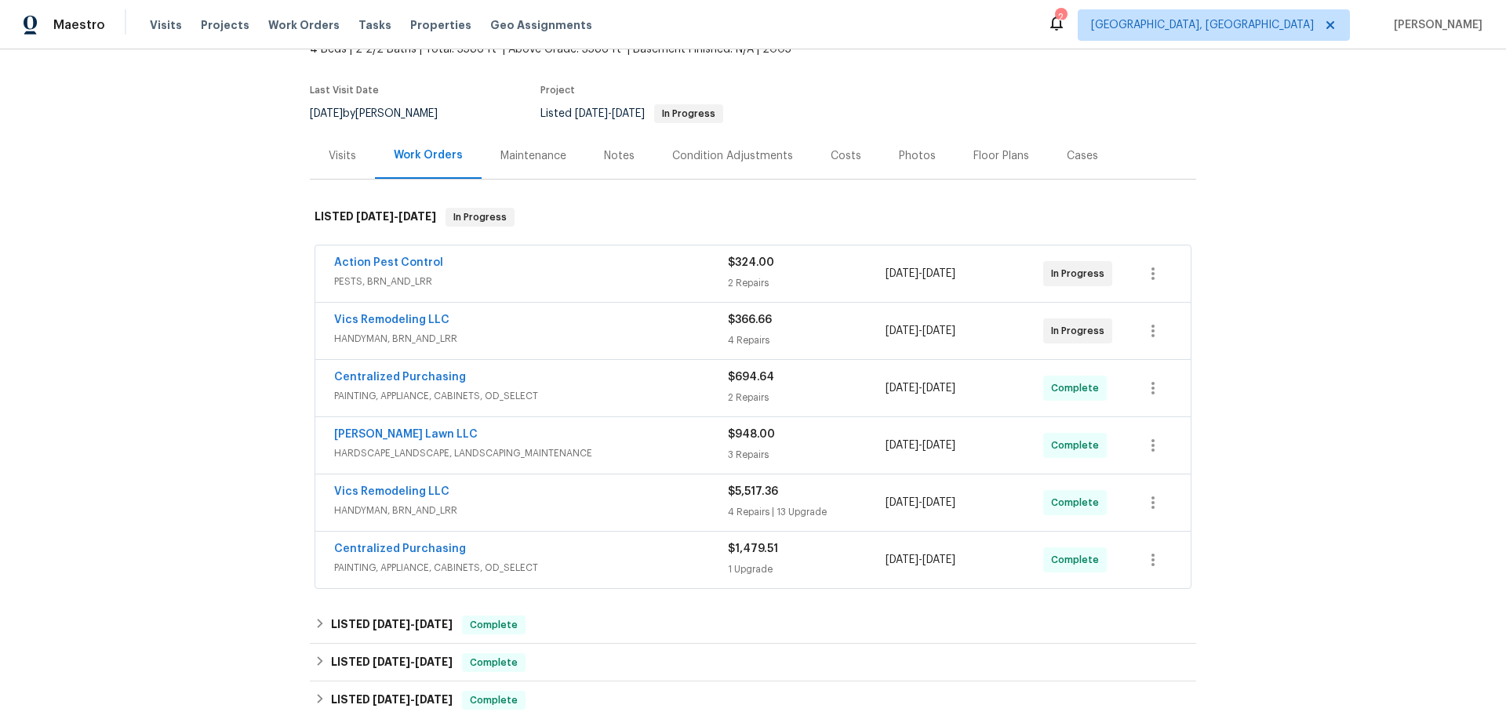
scroll to position [144, 0]
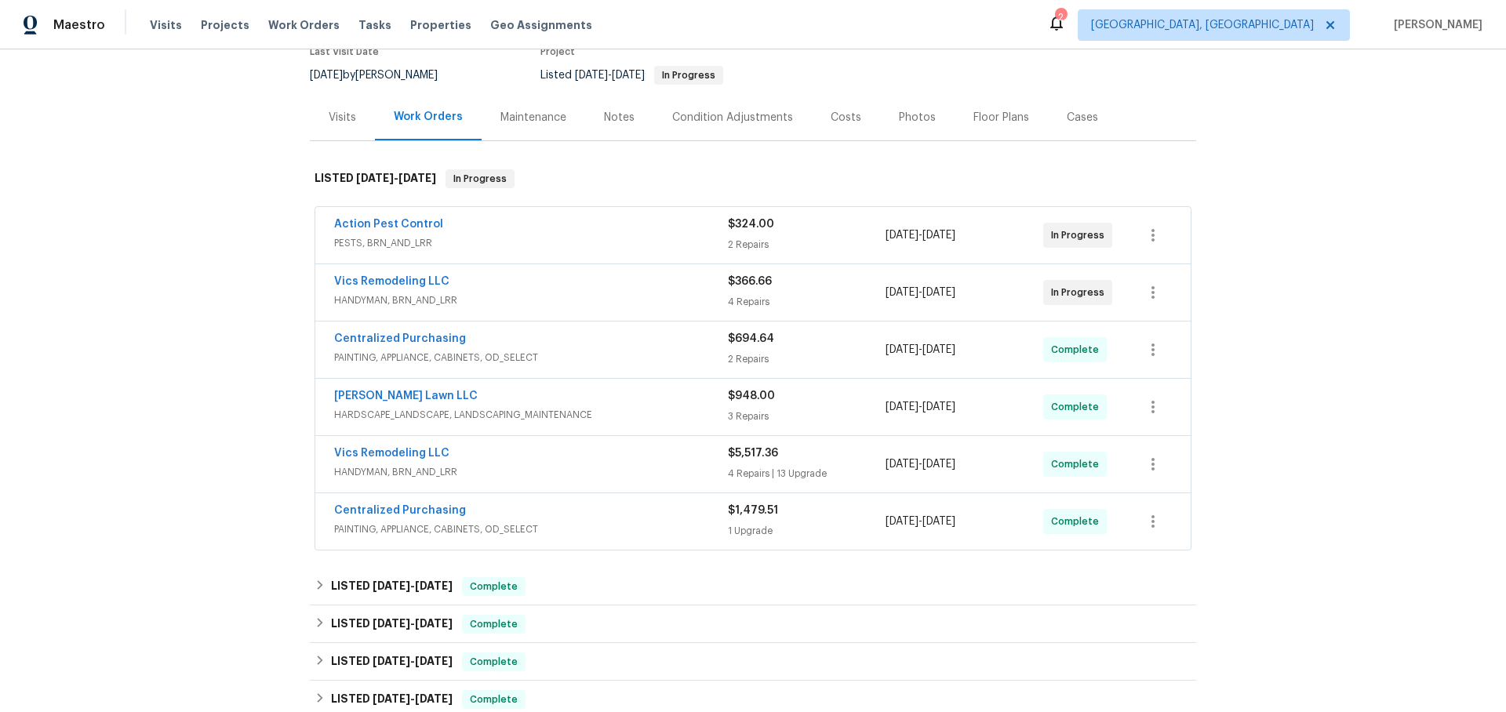
click at [596, 272] on div "Vics Remodeling LLC HANDYMAN, BRN_AND_LRR $366.66 4 Repairs [DATE] - [DATE] In …" at bounding box center [752, 292] width 875 height 56
click at [556, 285] on div "Vics Remodeling LLC" at bounding box center [531, 283] width 394 height 19
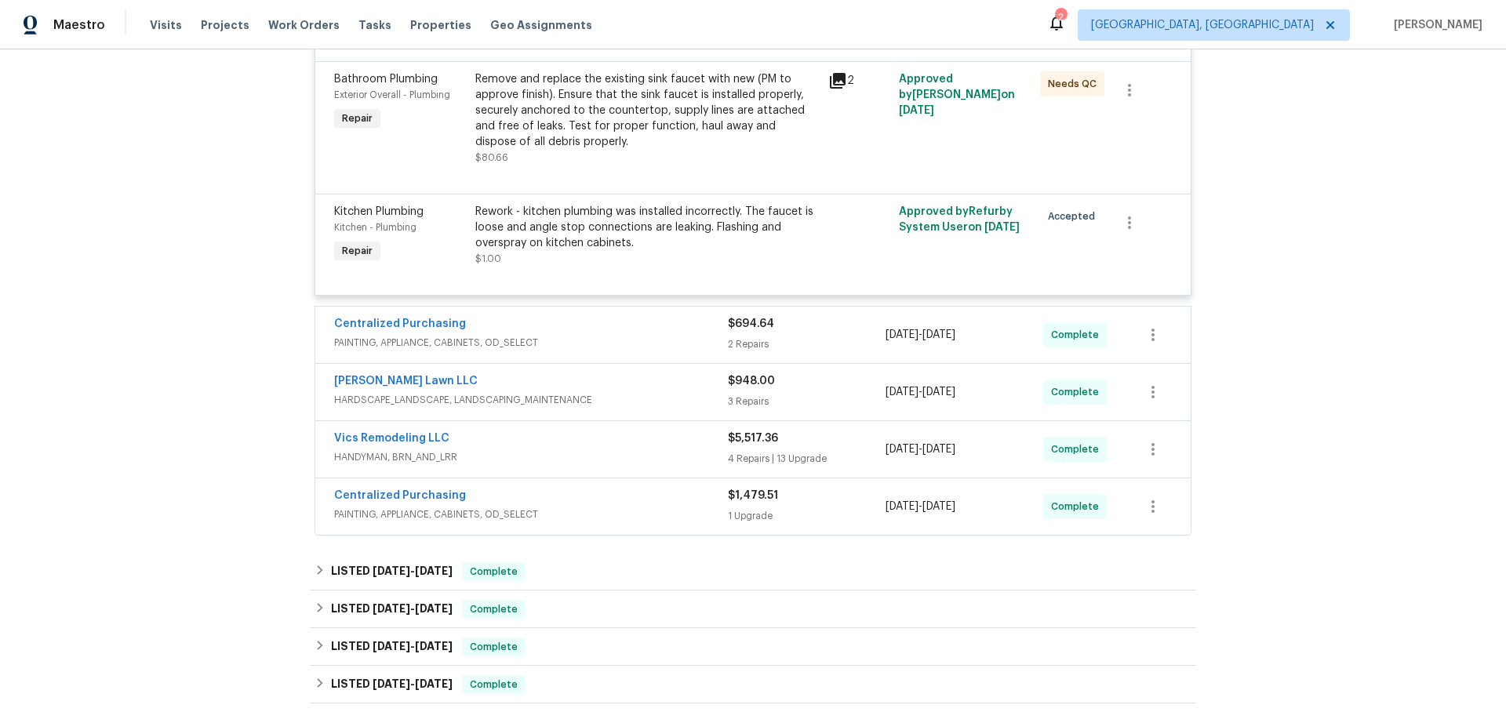
scroll to position [699, 0]
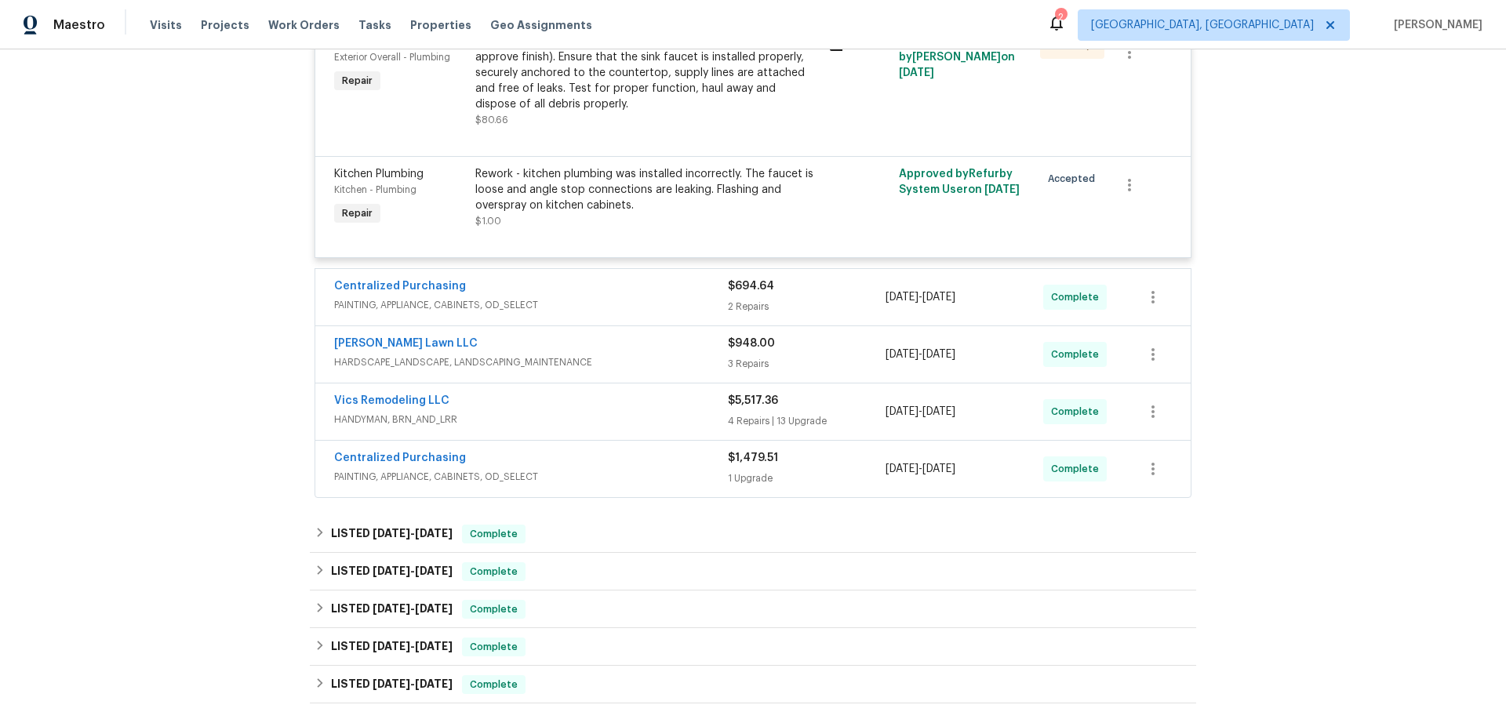
click at [592, 284] on div "Centralized Purchasing" at bounding box center [531, 287] width 394 height 19
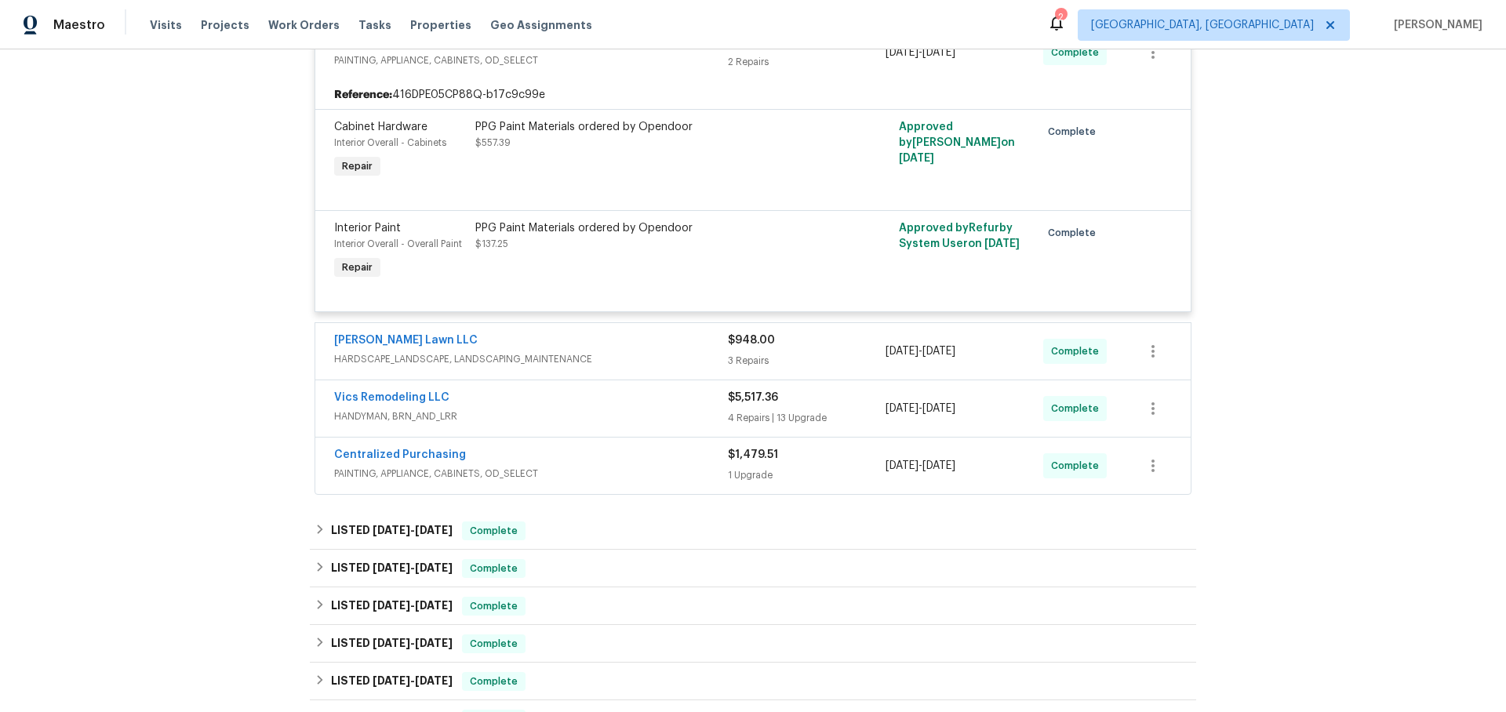
scroll to position [985, 0]
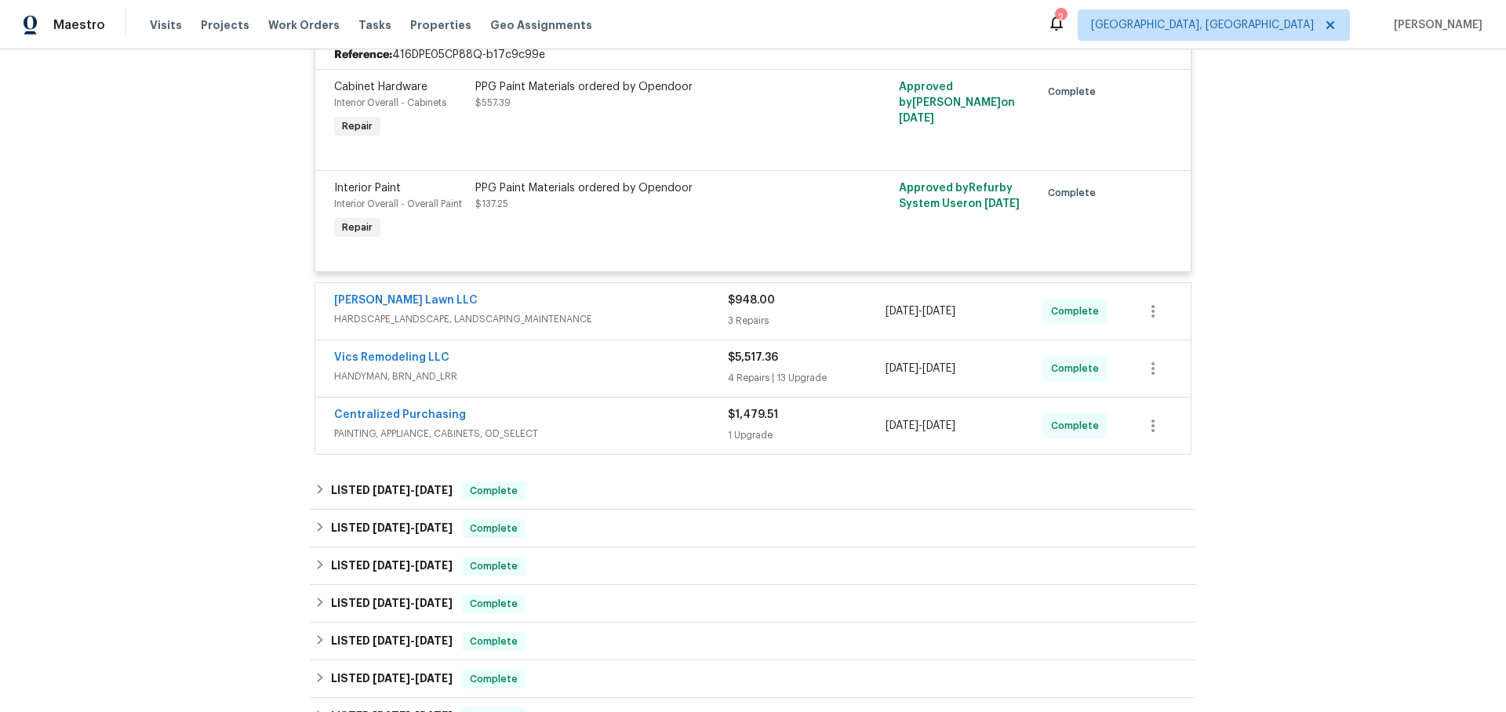
click at [631, 315] on span "HARDSCAPE_LANDSCAPE, LANDSCAPING_MAINTENANCE" at bounding box center [531, 319] width 394 height 16
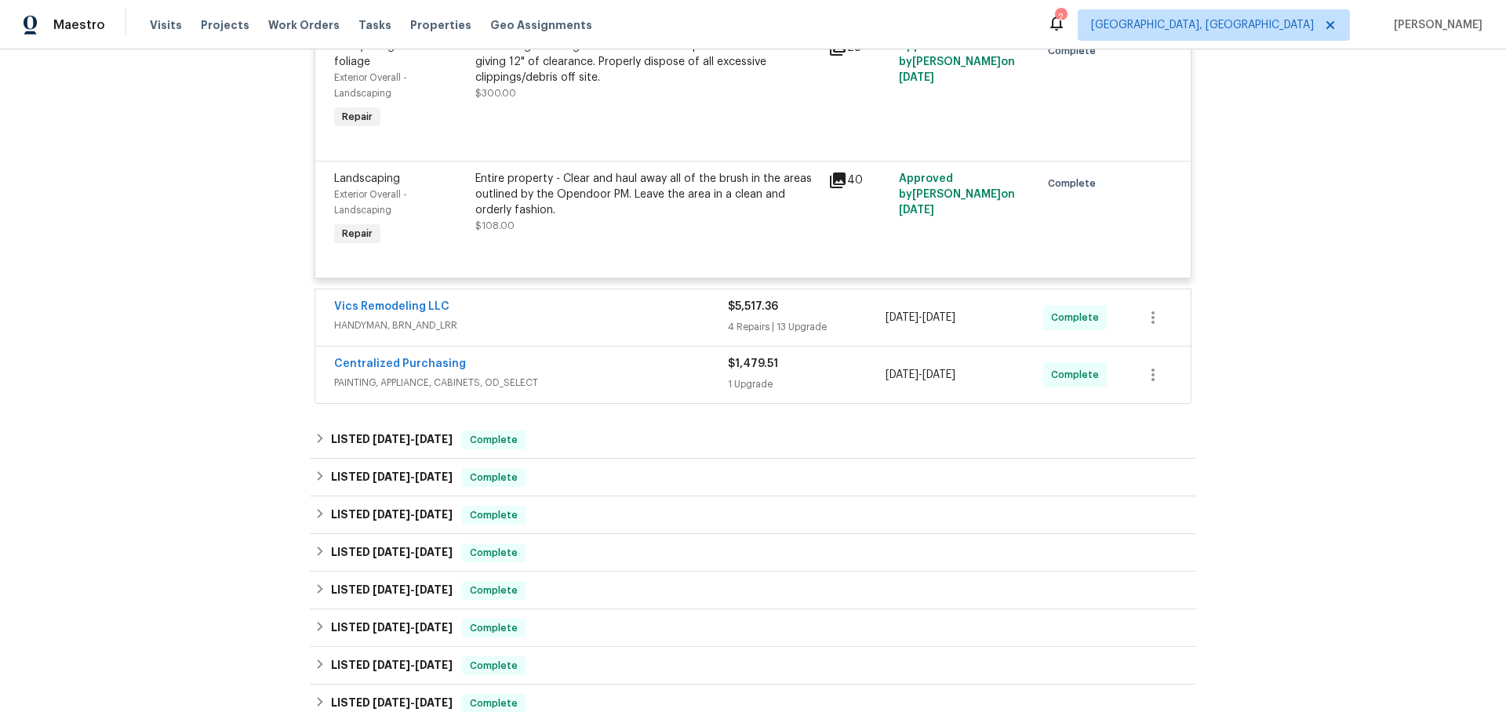
scroll to position [1433, 0]
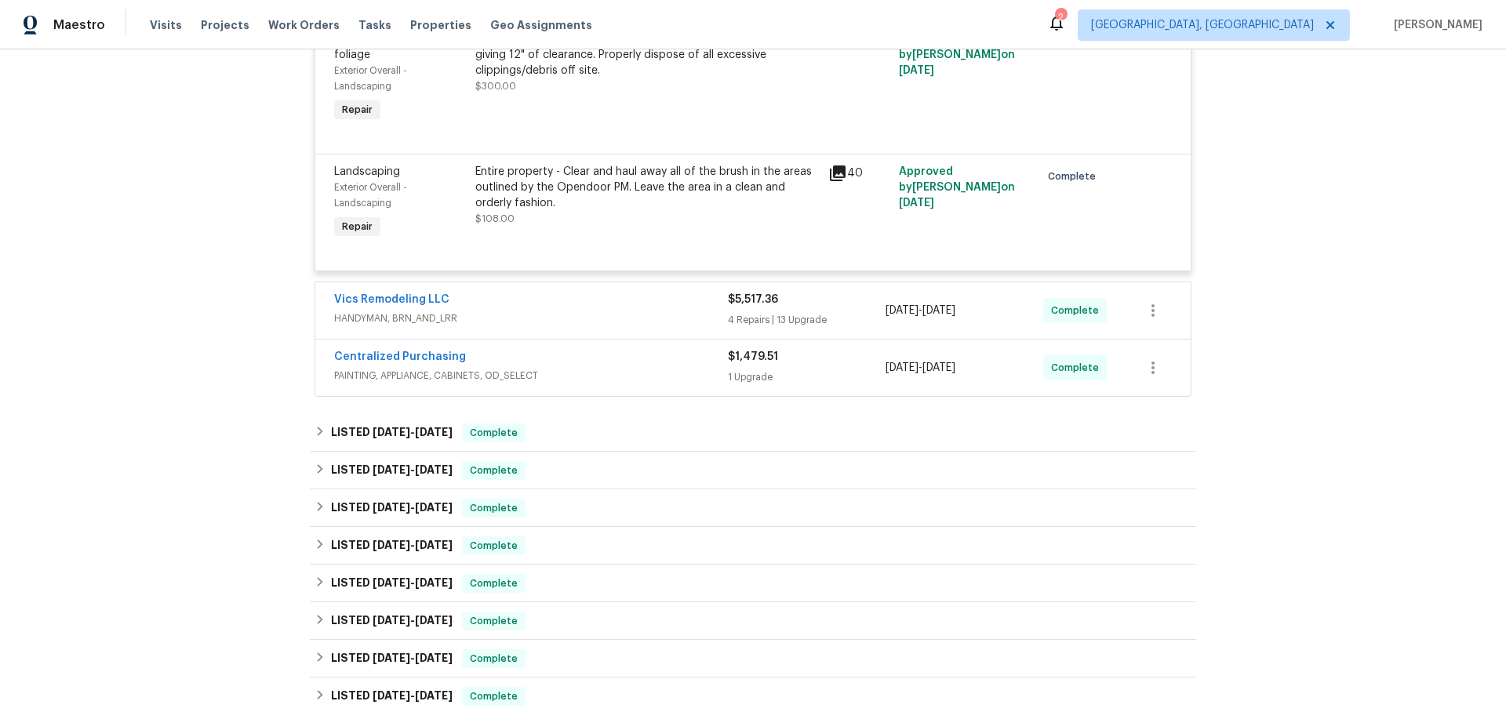
click at [585, 315] on span "HANDYMAN, BRN_AND_LRR" at bounding box center [531, 319] width 394 height 16
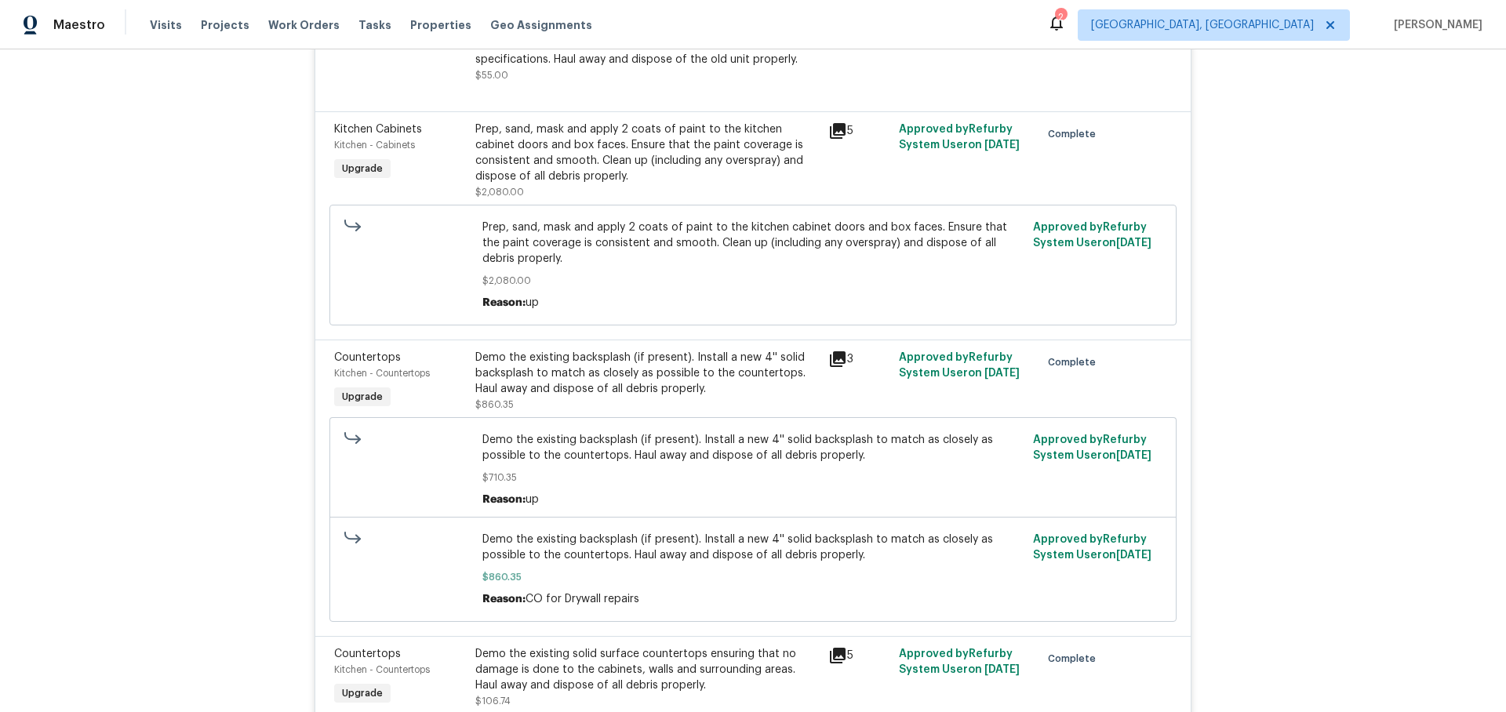
scroll to position [2931, 0]
